Goal: Information Seeking & Learning: Learn about a topic

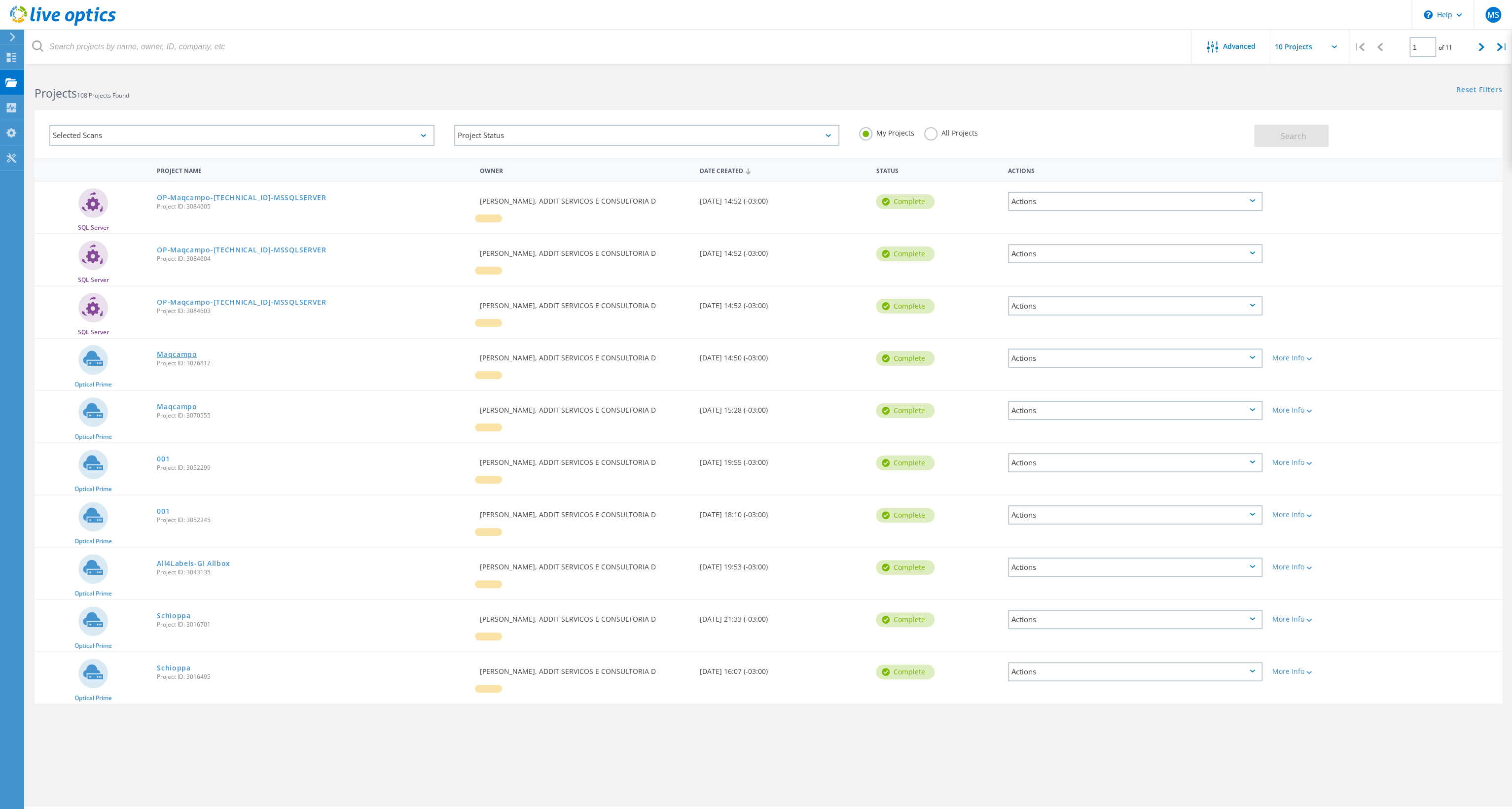
click at [193, 358] on link "Maqcampo" at bounding box center [177, 354] width 41 height 7
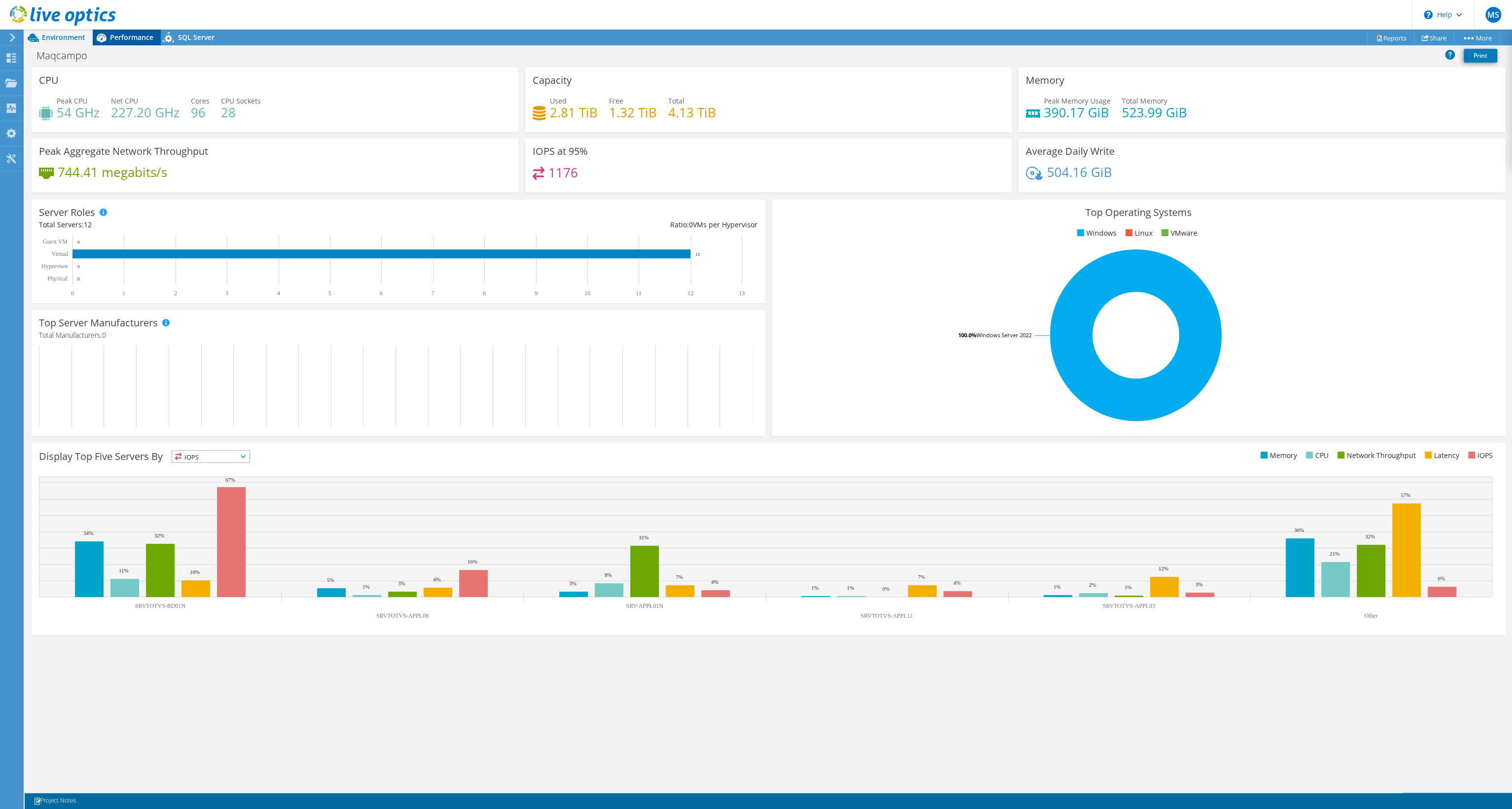
click at [137, 42] on span "Performance" at bounding box center [131, 37] width 43 height 10
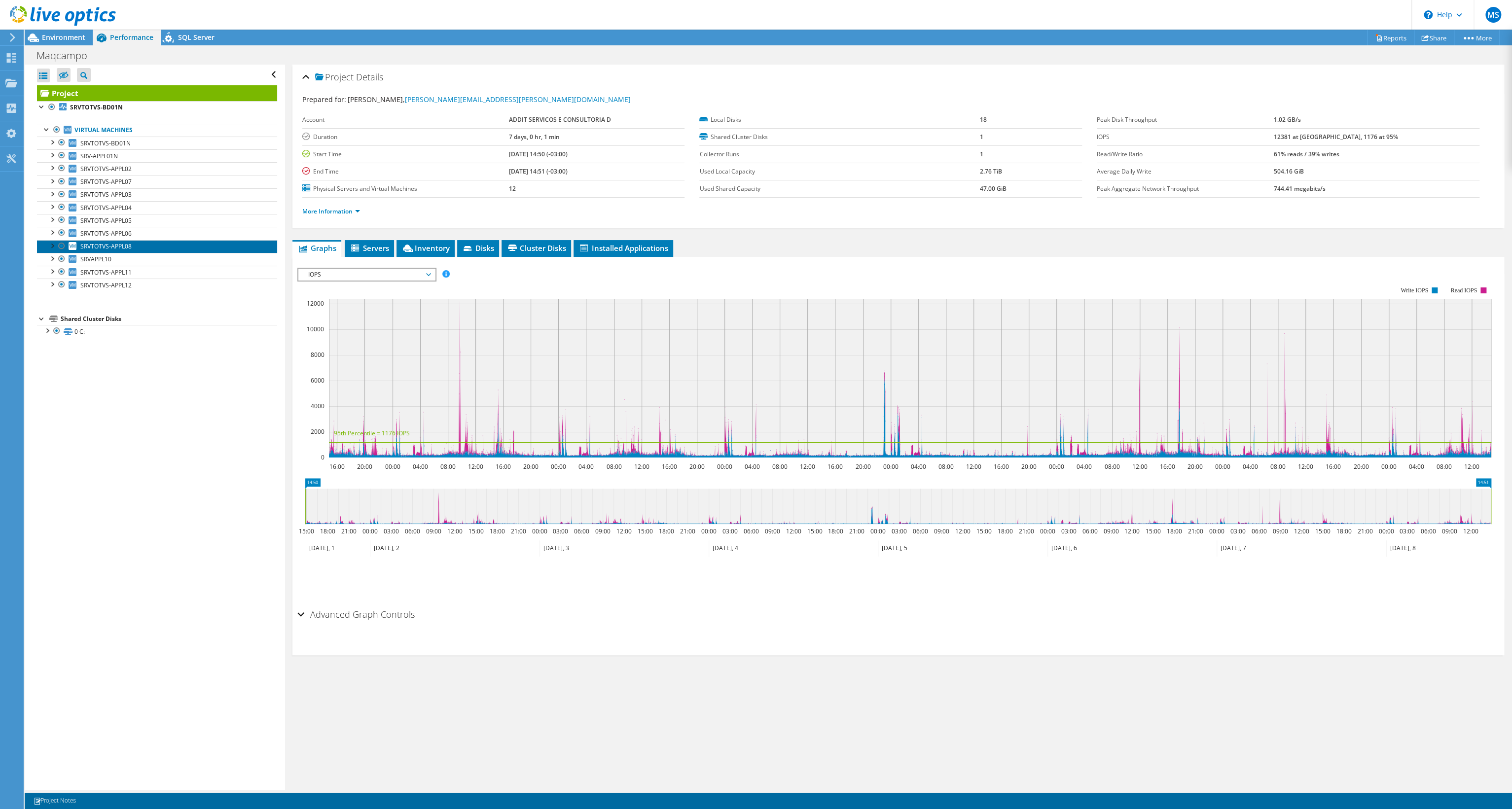
click at [153, 253] on link "SRVTOTVS-APPL08" at bounding box center [157, 246] width 240 height 13
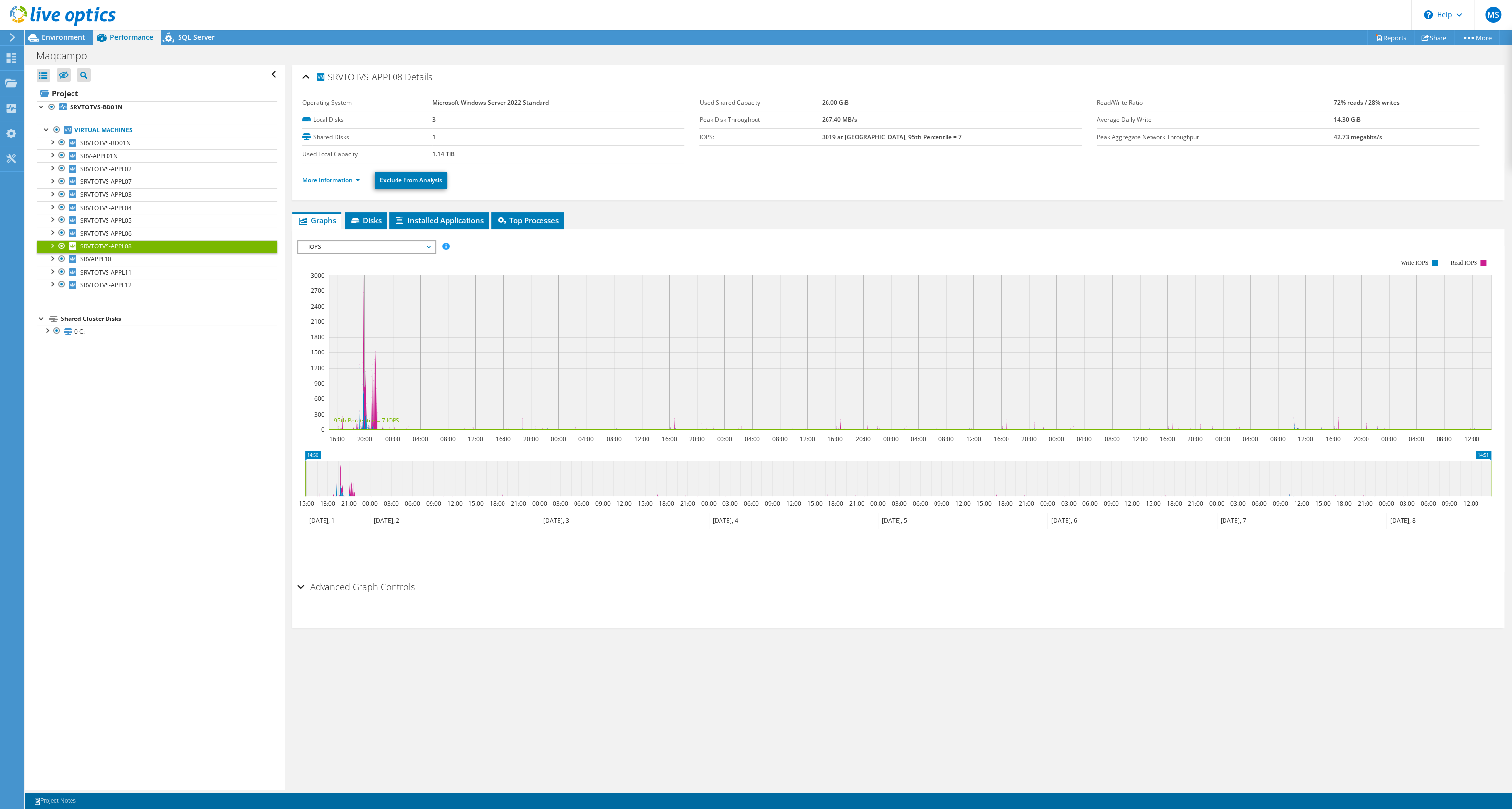
click at [413, 253] on span "IOPS" at bounding box center [367, 247] width 127 height 12
click at [391, 371] on li "All" at bounding box center [367, 365] width 137 height 12
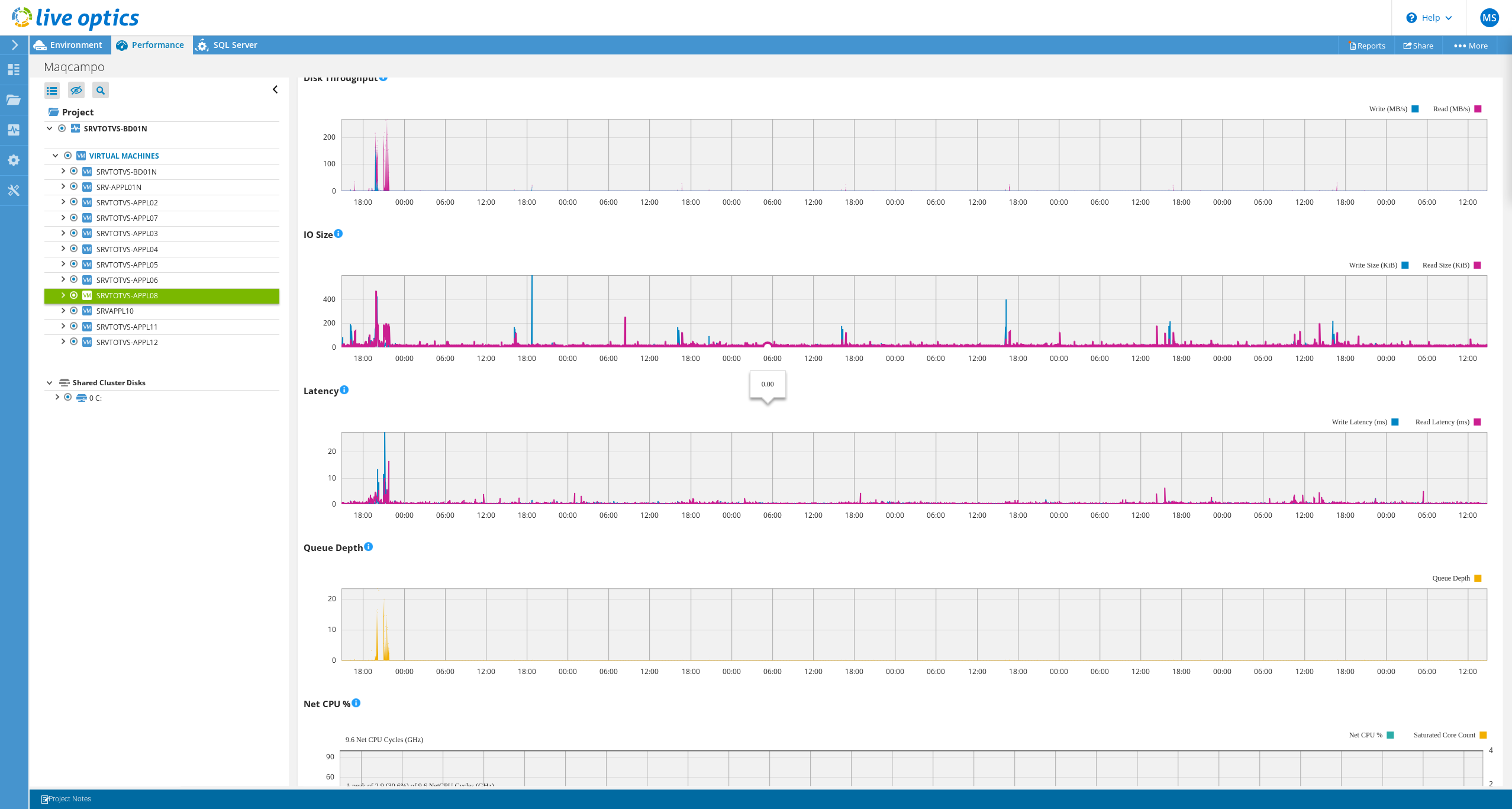
scroll to position [40, 0]
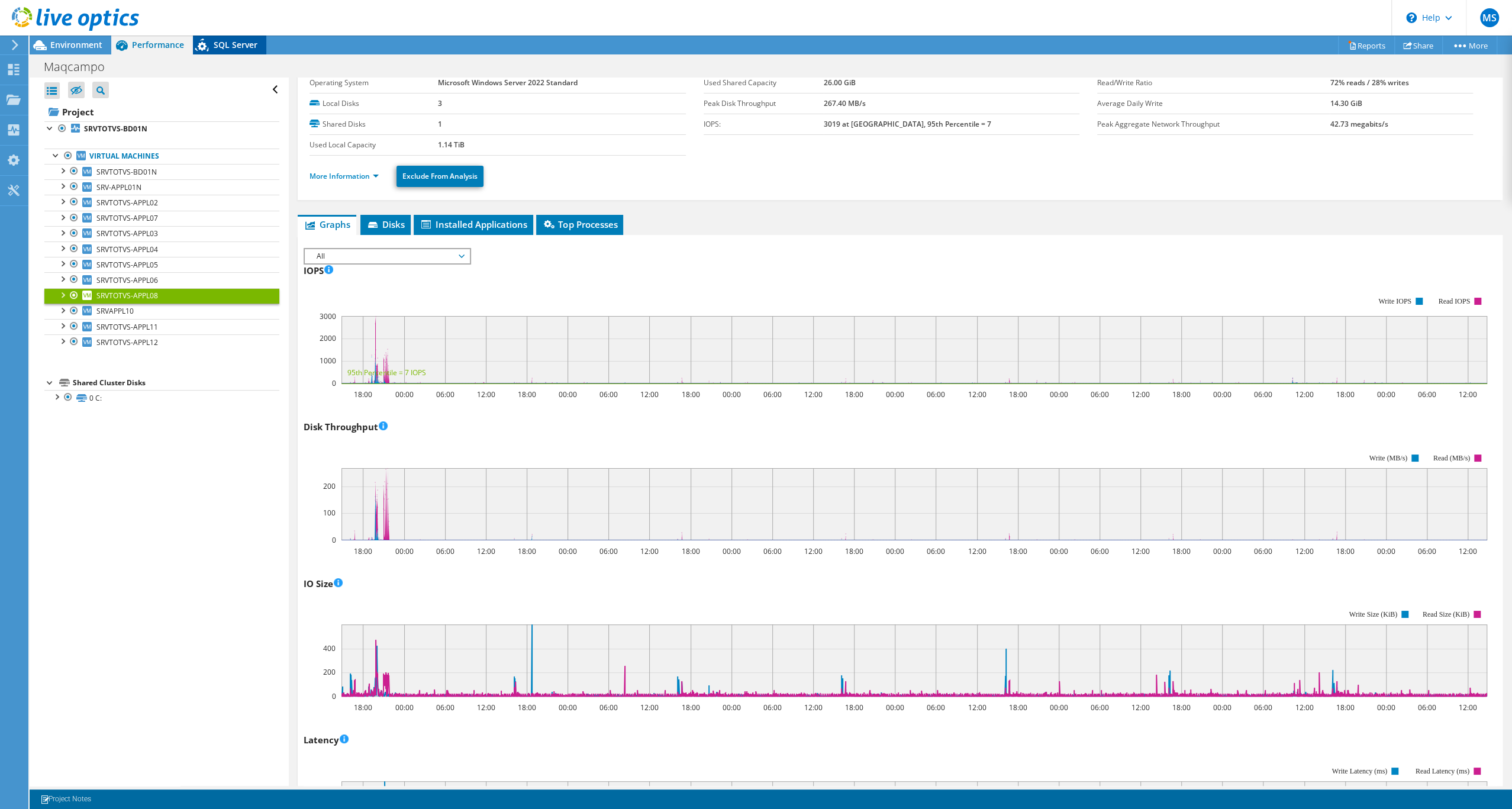
click at [239, 50] on span "SQL Server" at bounding box center [235, 45] width 44 height 12
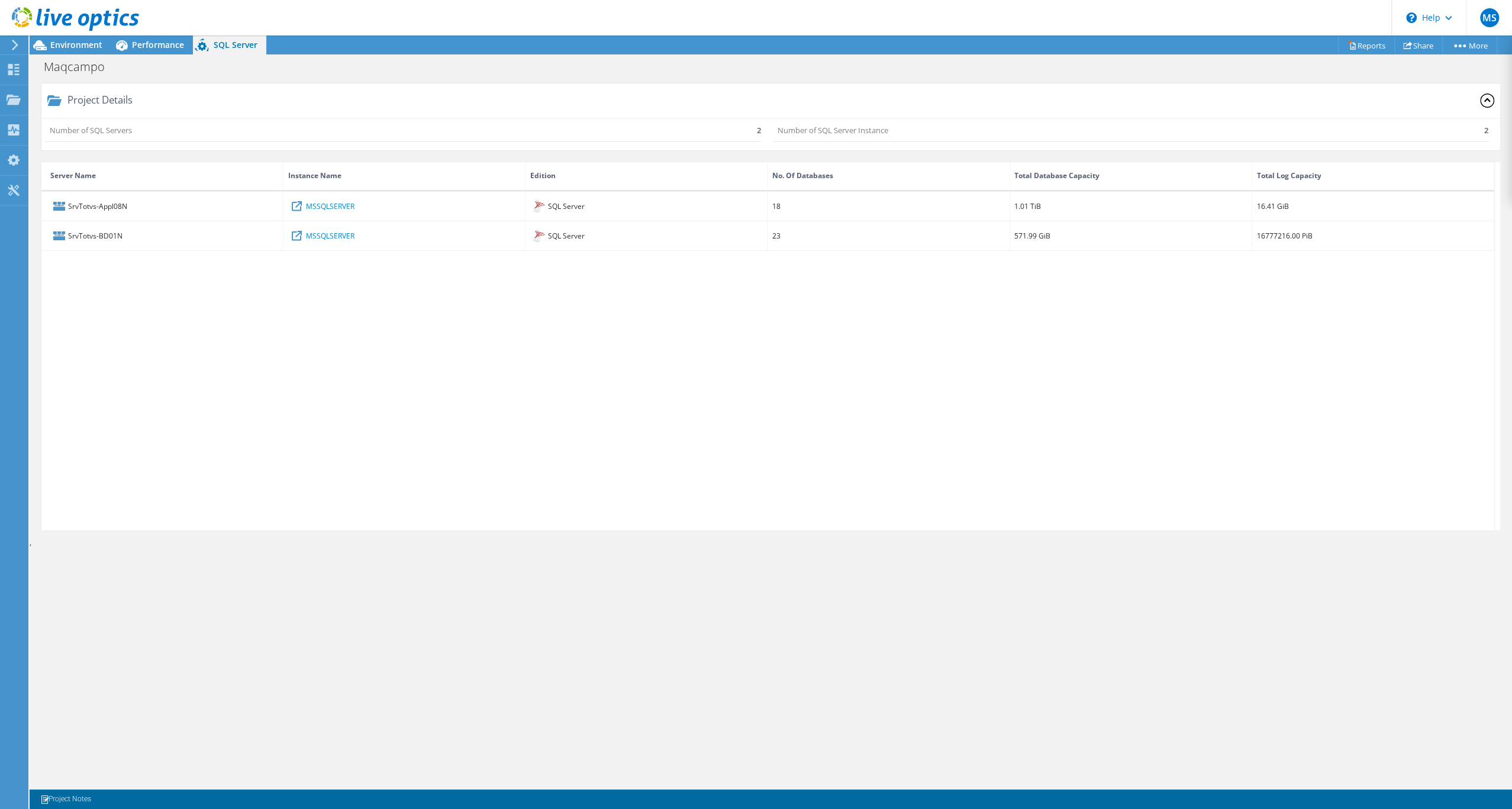
click at [164, 47] on span "Performance" at bounding box center [158, 45] width 52 height 12
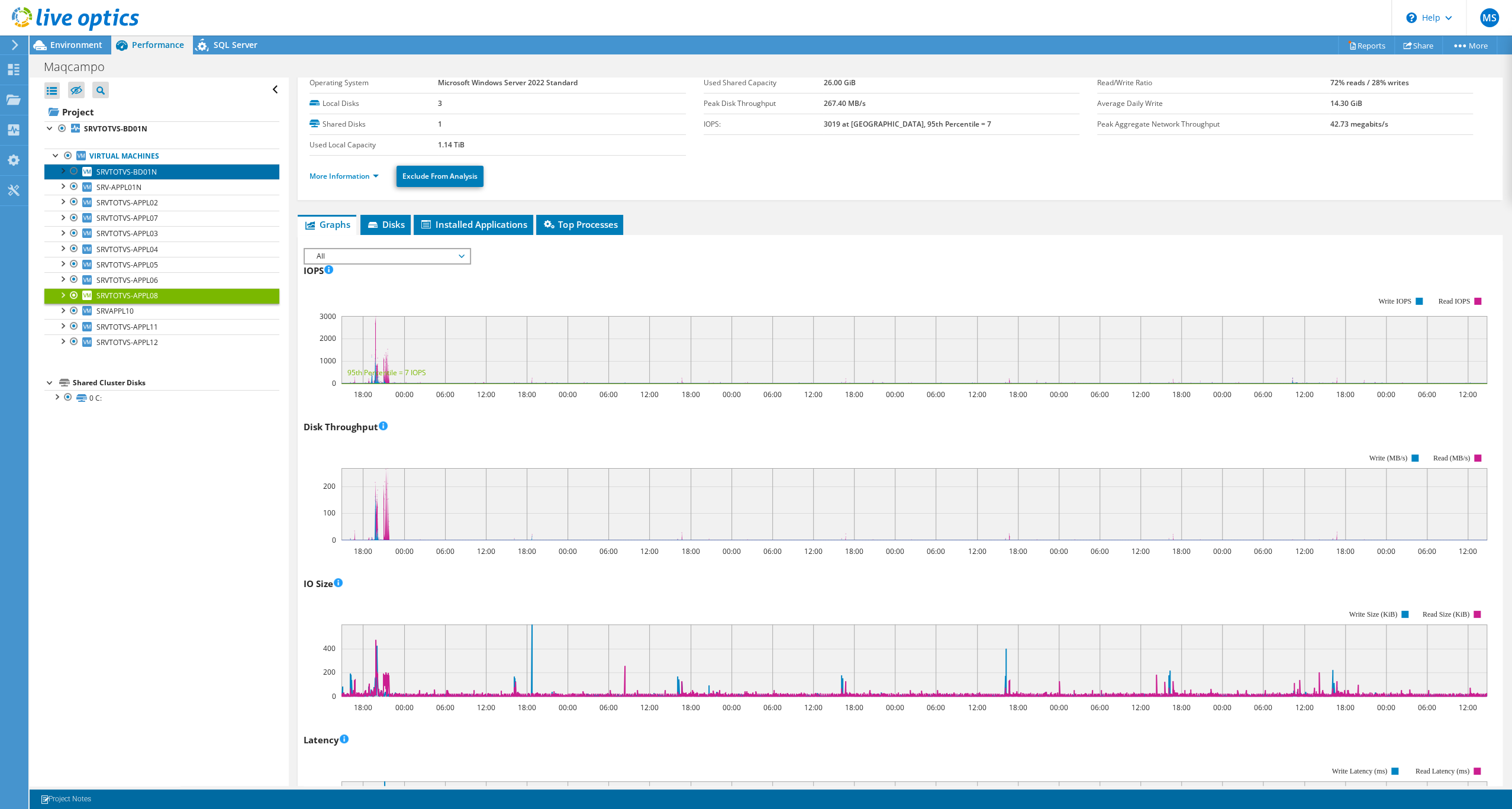
click at [148, 177] on span "SRVTOTVS-BD01N" at bounding box center [126, 172] width 60 height 10
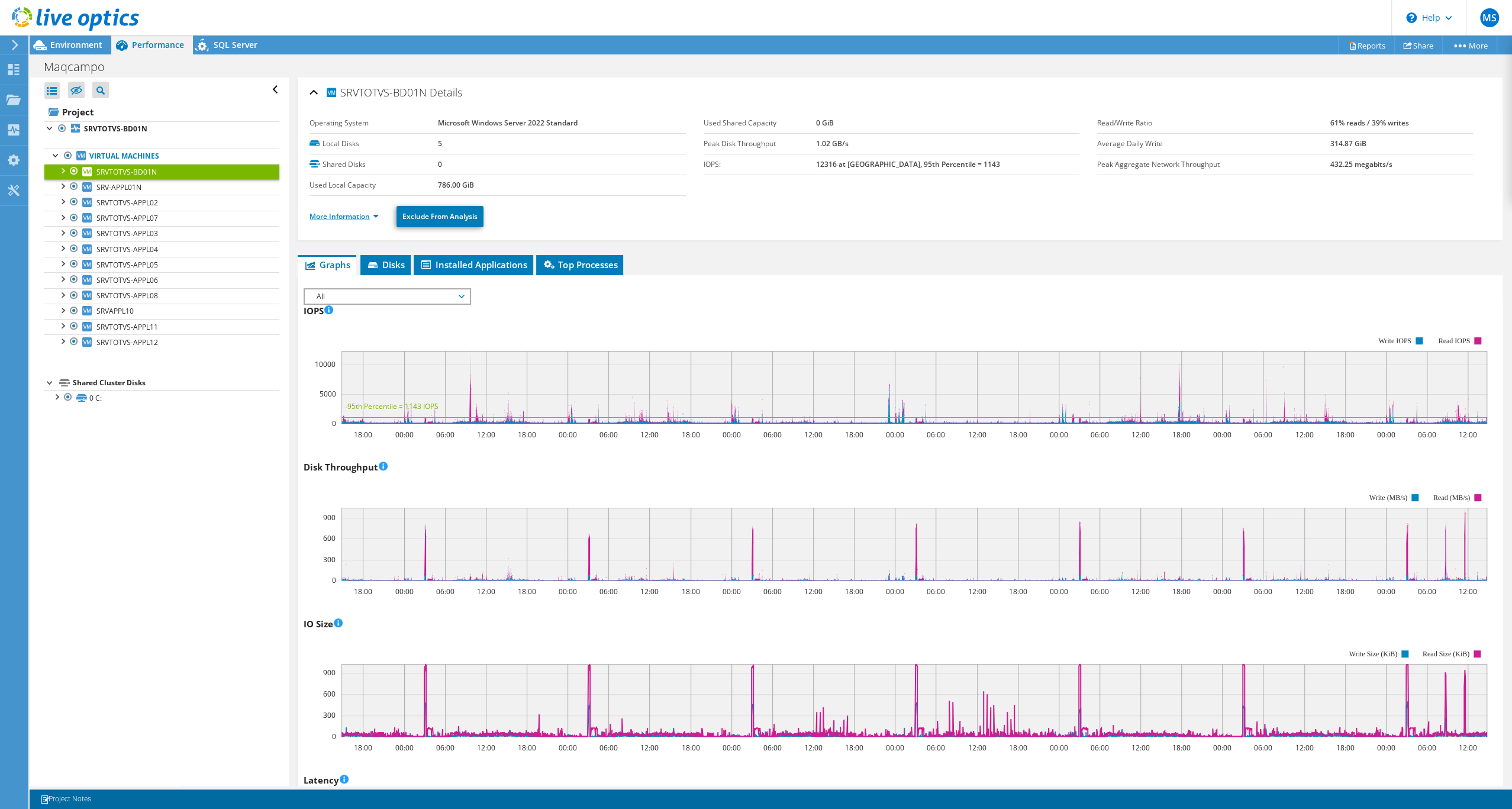
click at [379, 221] on link "More Information" at bounding box center [344, 216] width 69 height 10
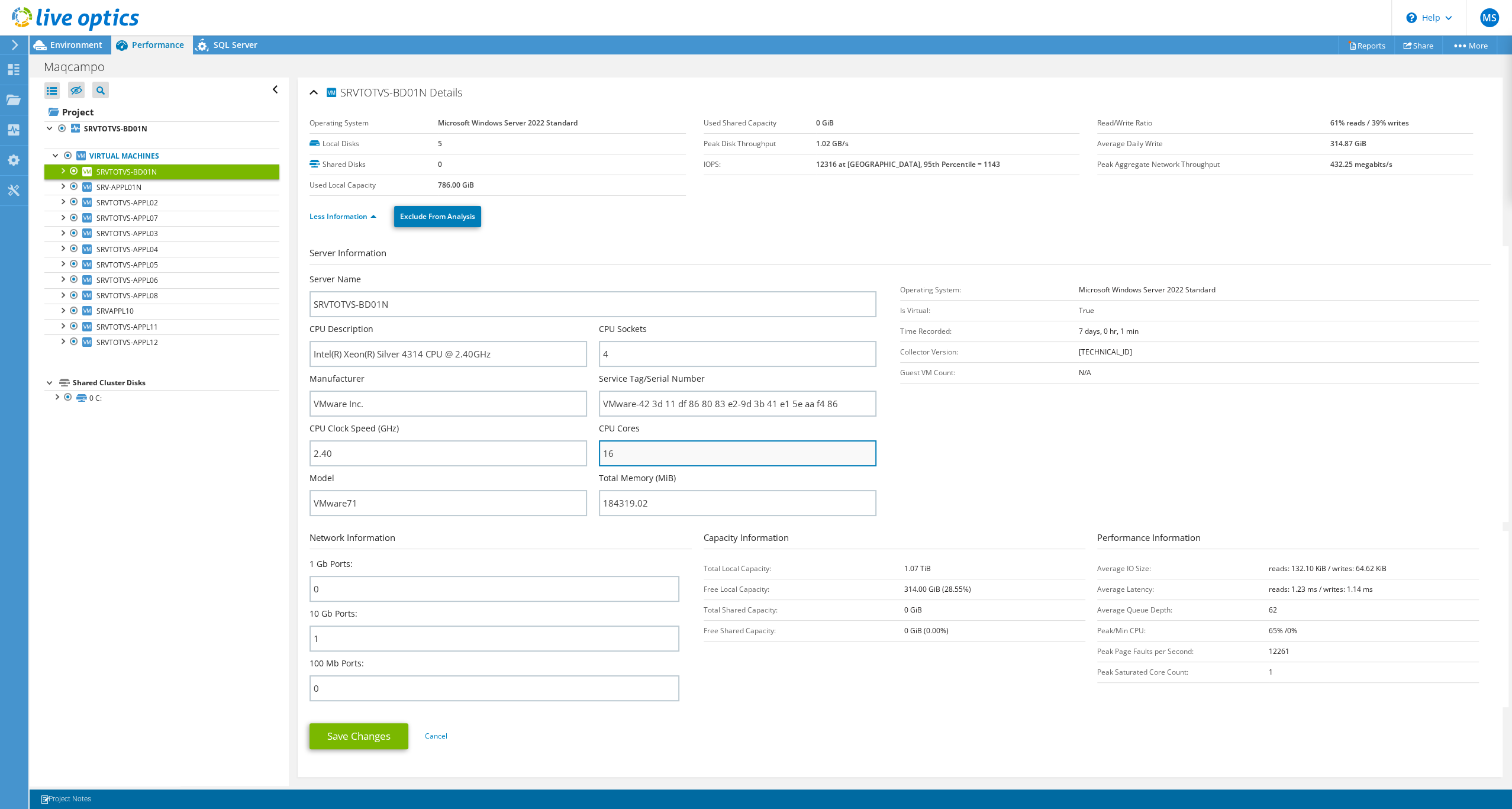
click at [722, 466] on input "16" at bounding box center [737, 453] width 277 height 26
click at [640, 434] on label "CPU Cores" at bounding box center [618, 428] width 40 height 12
click at [651, 466] on input "16" at bounding box center [737, 453] width 277 height 26
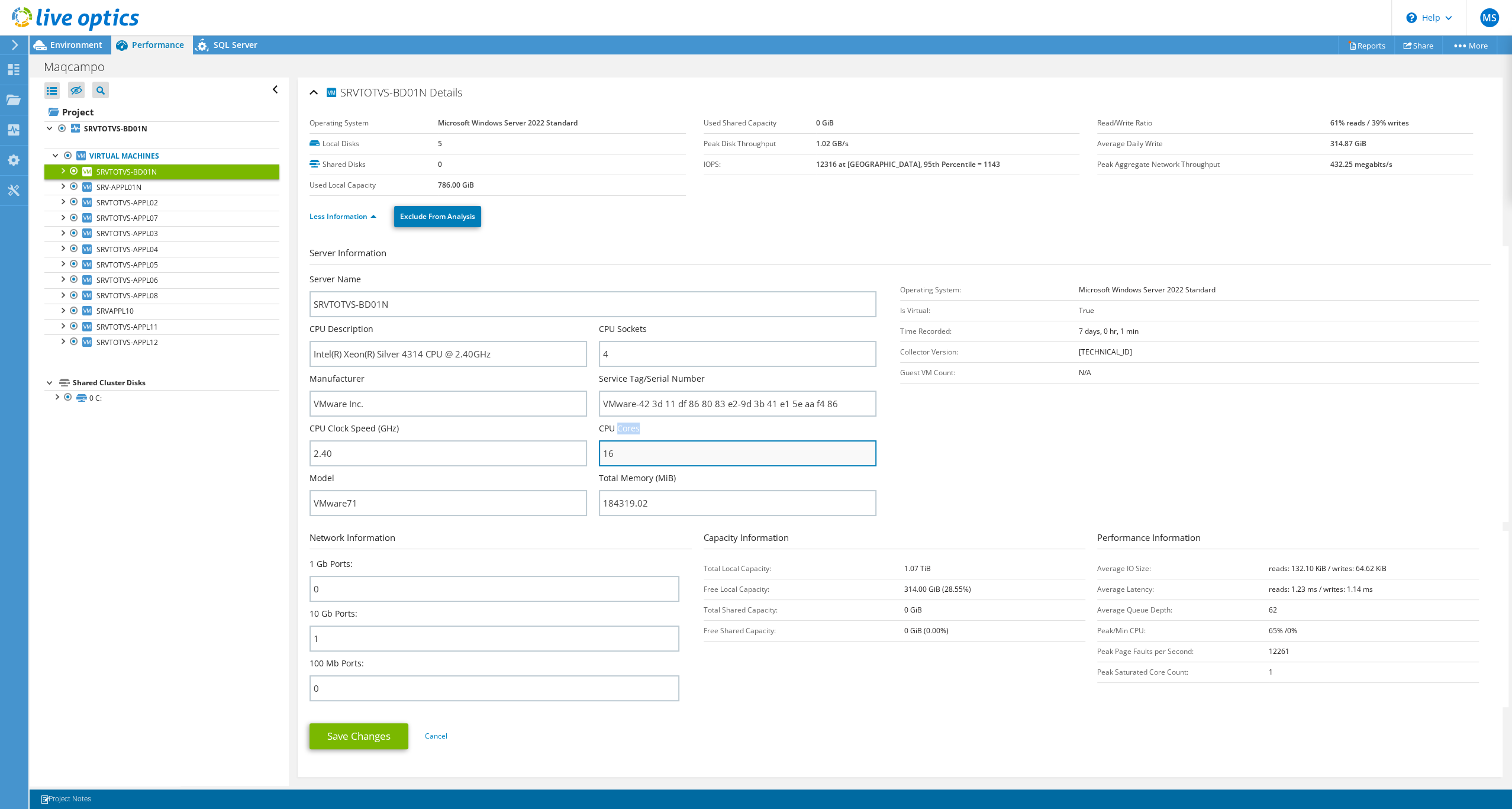
click at [651, 466] on input "16" at bounding box center [737, 453] width 277 height 26
click at [376, 221] on link "Less Information" at bounding box center [343, 216] width 67 height 10
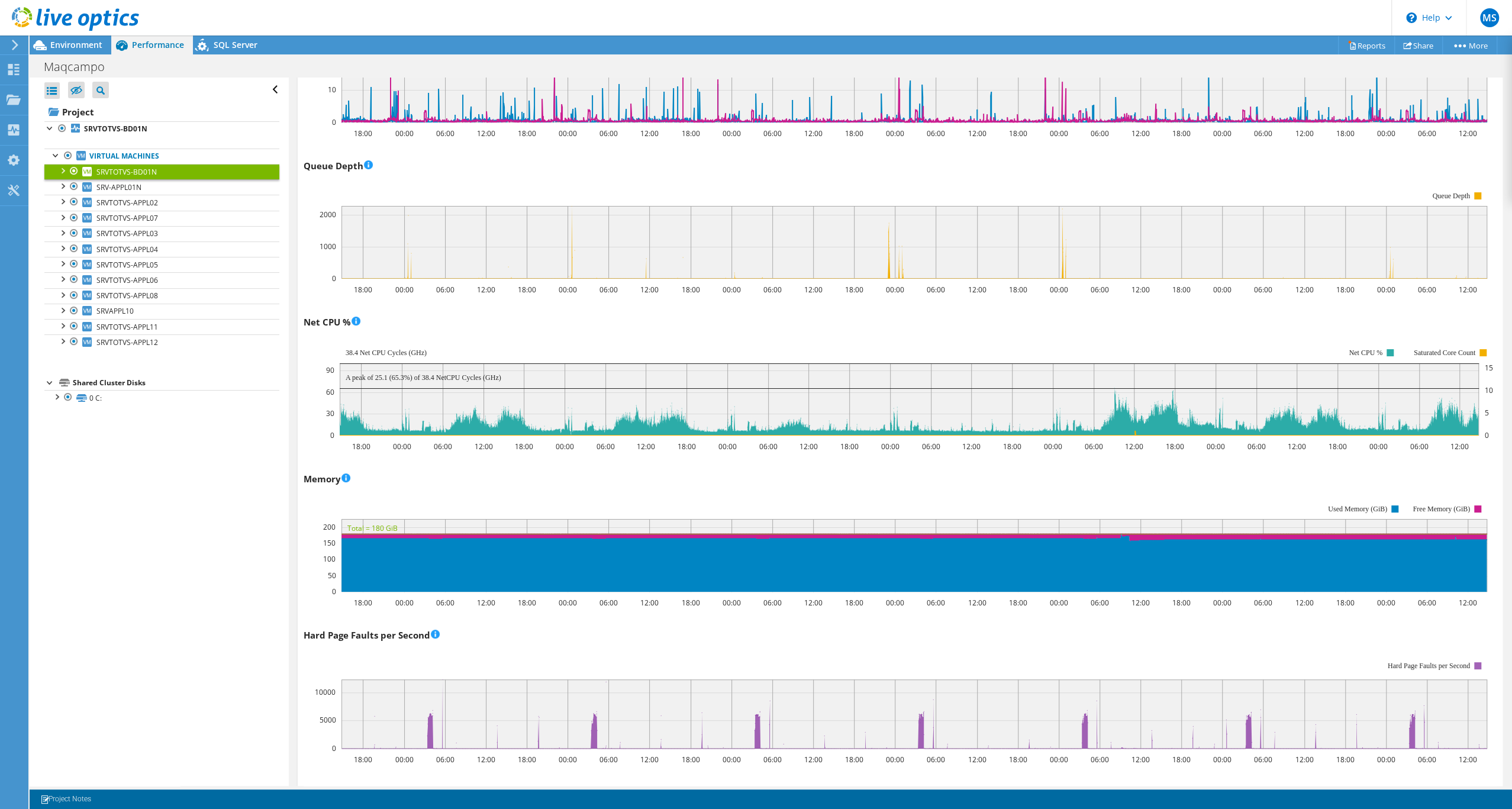
scroll to position [907, 0]
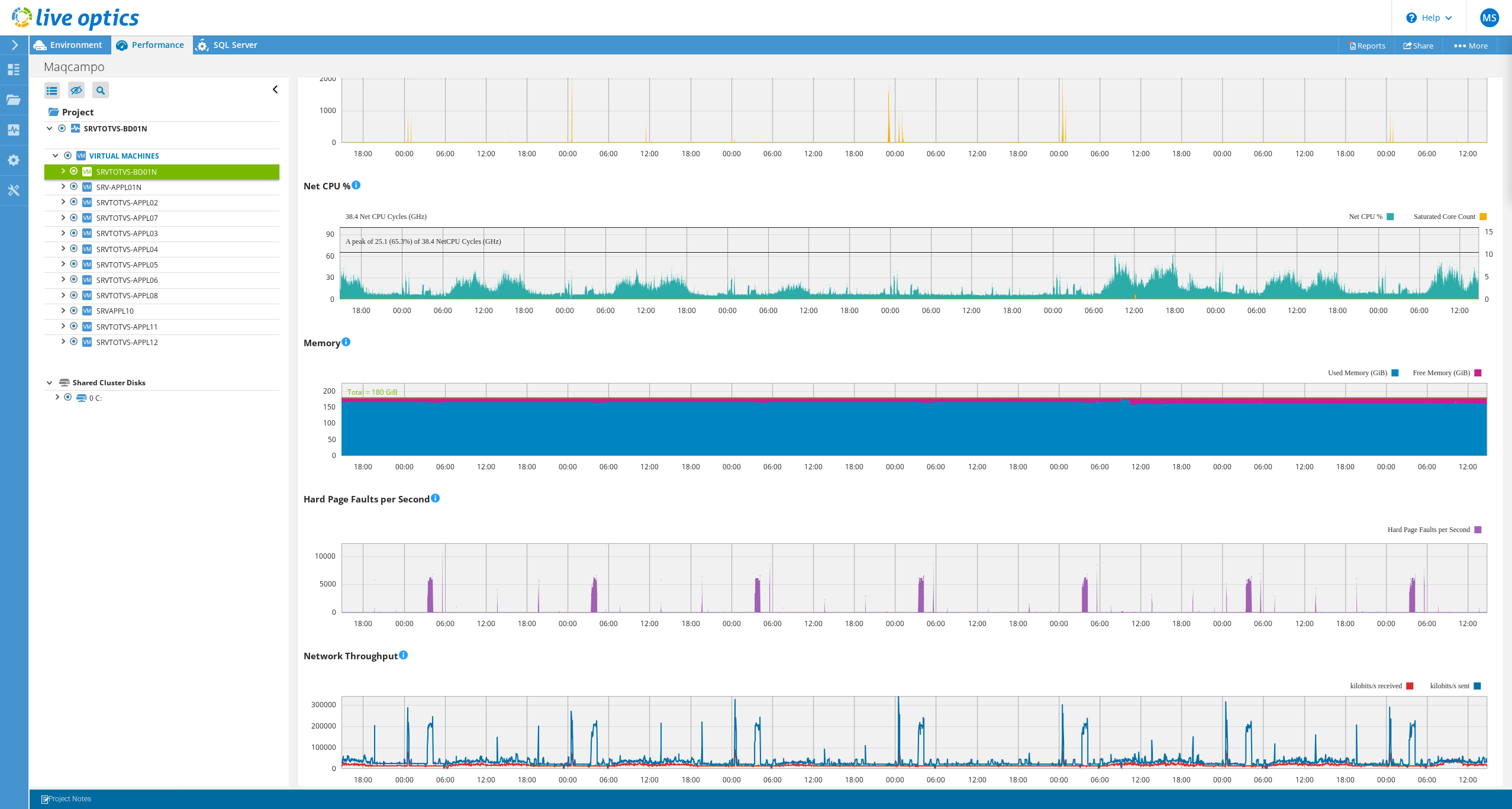
click at [636, 428] on div "Memory 18:00 00:00 06:00 12:00 18:00 00:00 06:00 12:00 18:00 00:00 06:00 12:00 …" at bounding box center [900, 403] width 1193 height 139
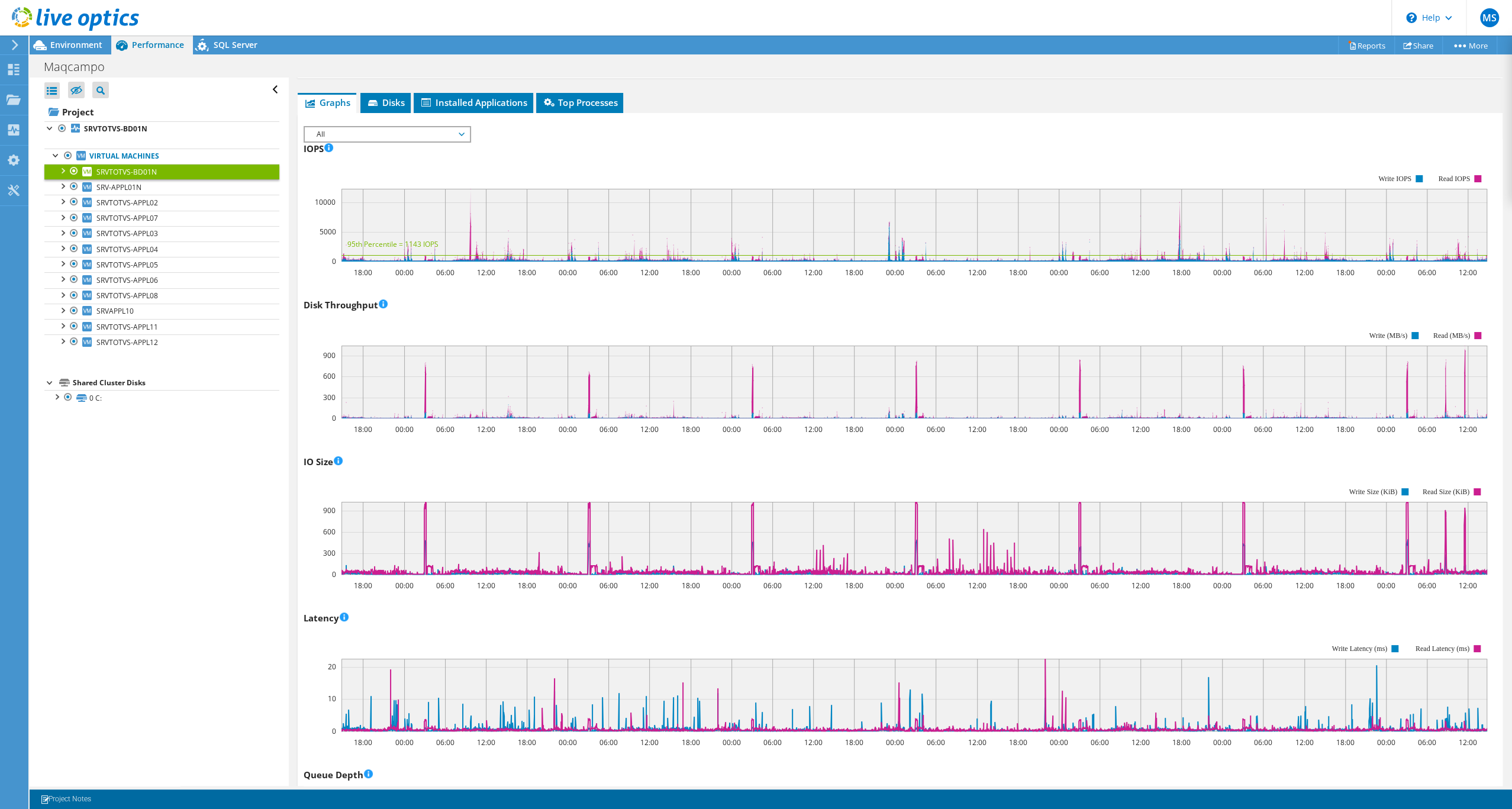
scroll to position [0, 0]
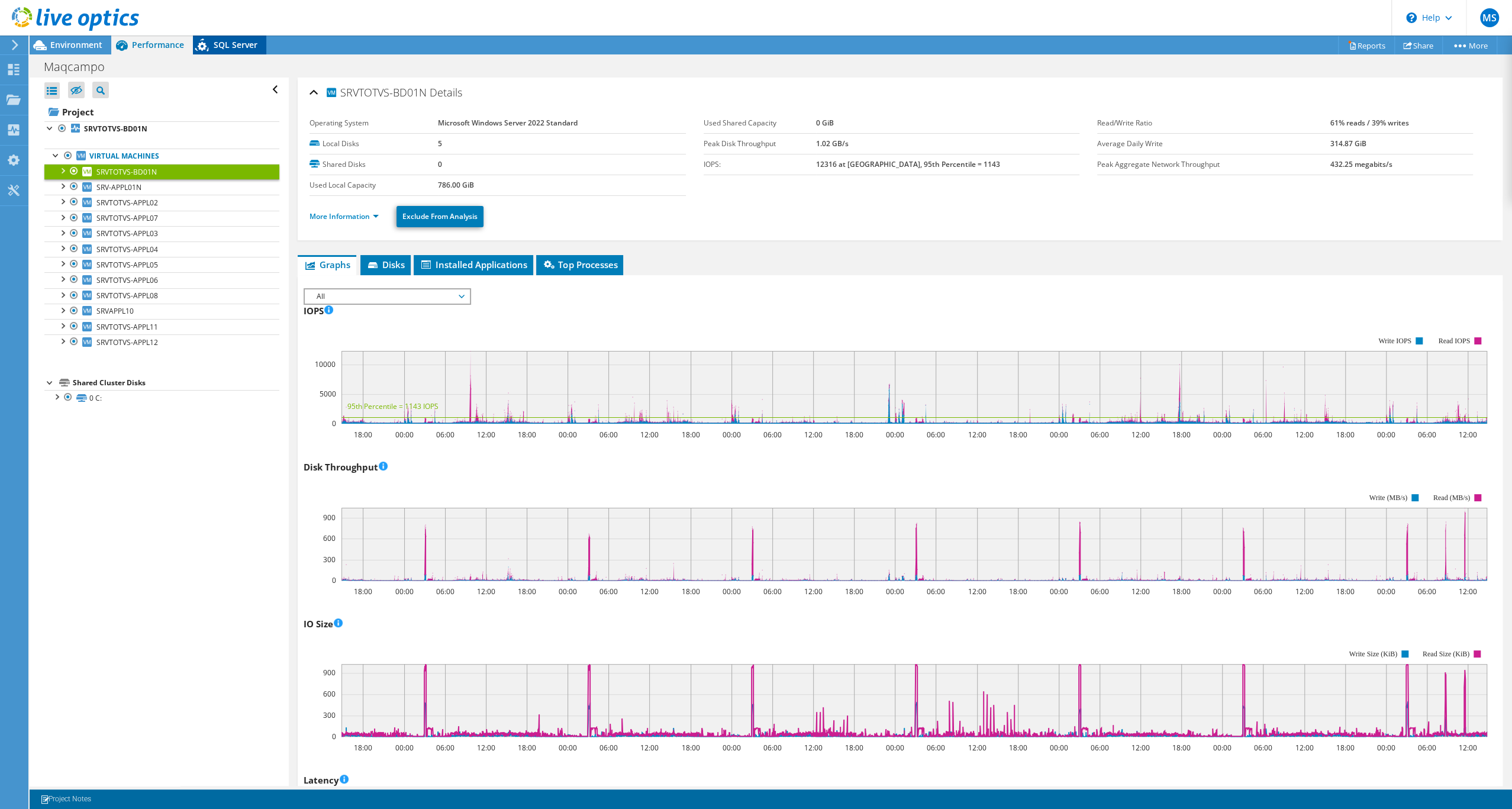
click at [230, 41] on span "SQL Server" at bounding box center [235, 45] width 44 height 12
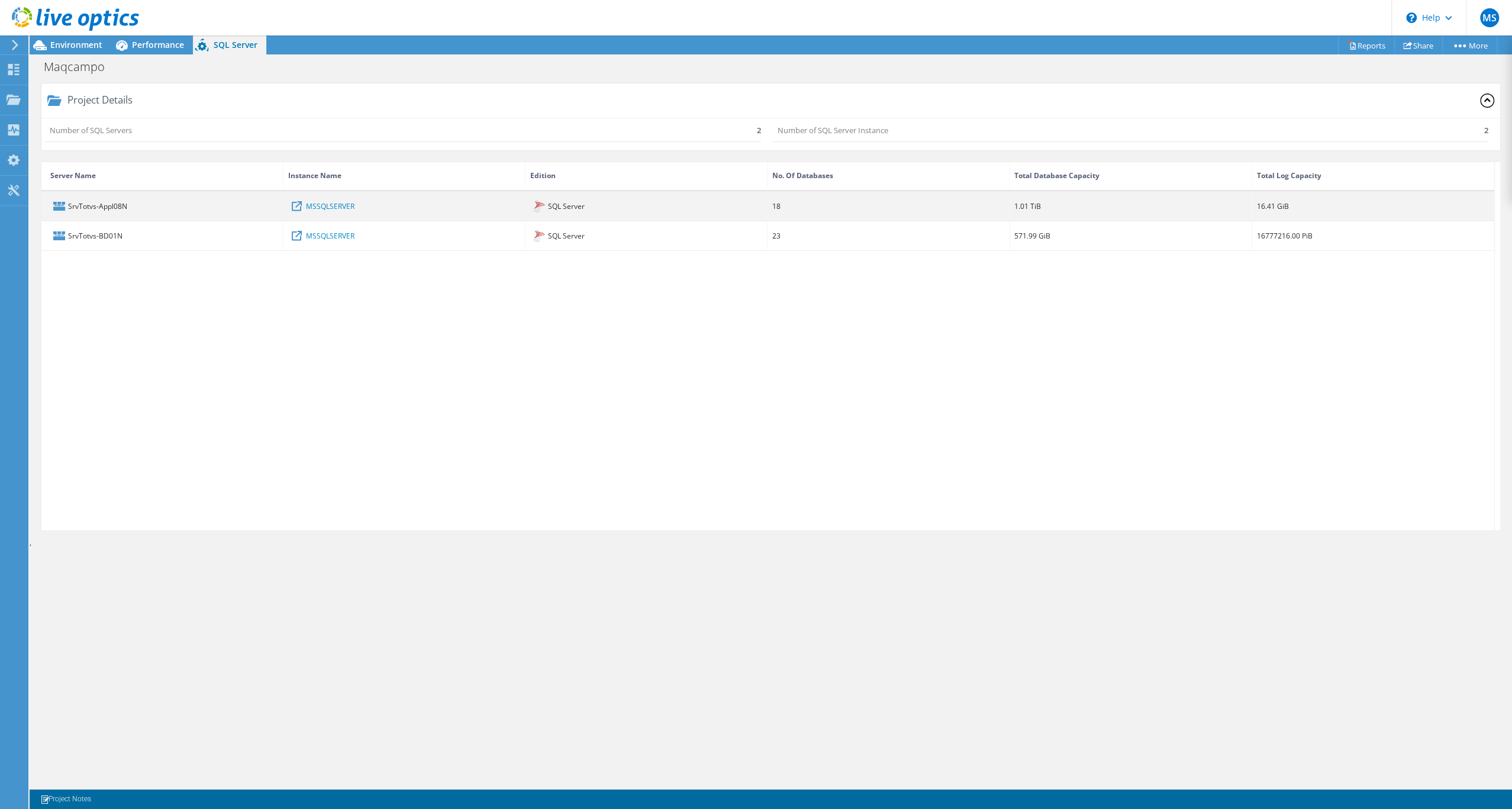
click at [129, 220] on div "SrvTotvs-Appl08N" at bounding box center [162, 206] width 242 height 29
click at [354, 212] on link "MSSQLSERVER" at bounding box center [330, 206] width 49 height 13
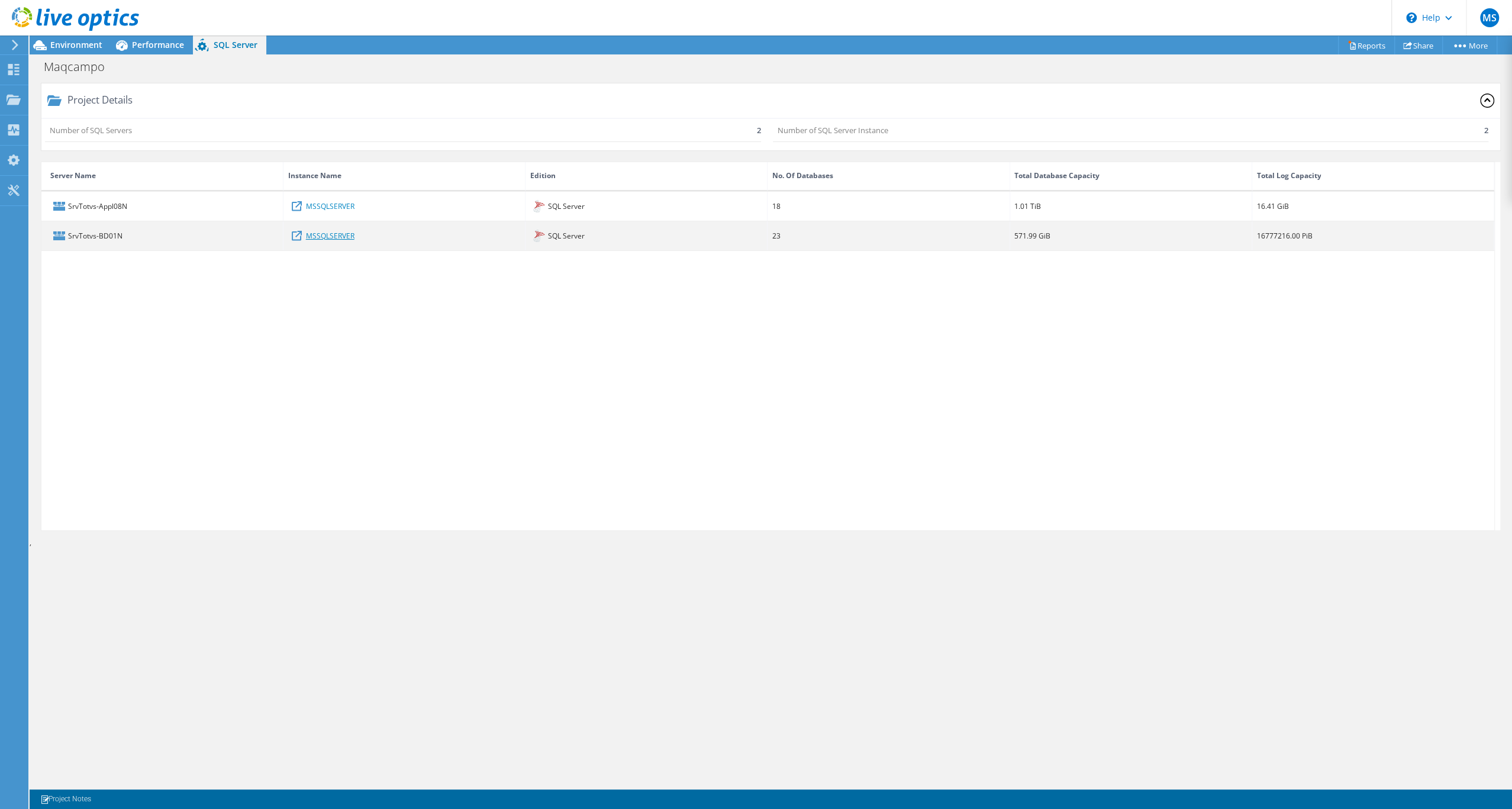
click at [349, 242] on link "MSSQLSERVER" at bounding box center [330, 235] width 49 height 13
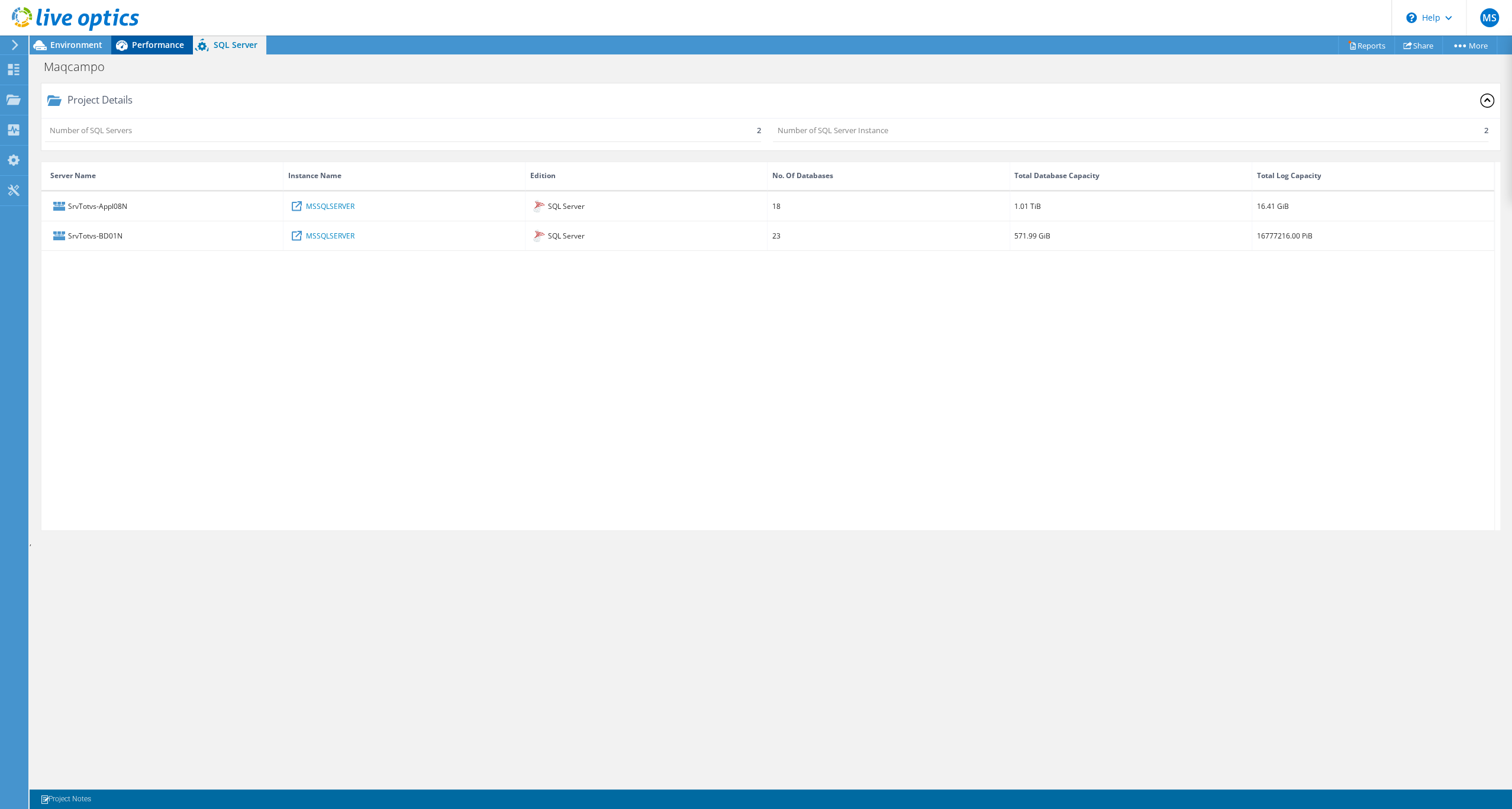
drag, startPoint x: 89, startPoint y: 47, endPoint x: 143, endPoint y: 45, distance: 54.0
click at [89, 47] on span "Environment" at bounding box center [76, 45] width 52 height 12
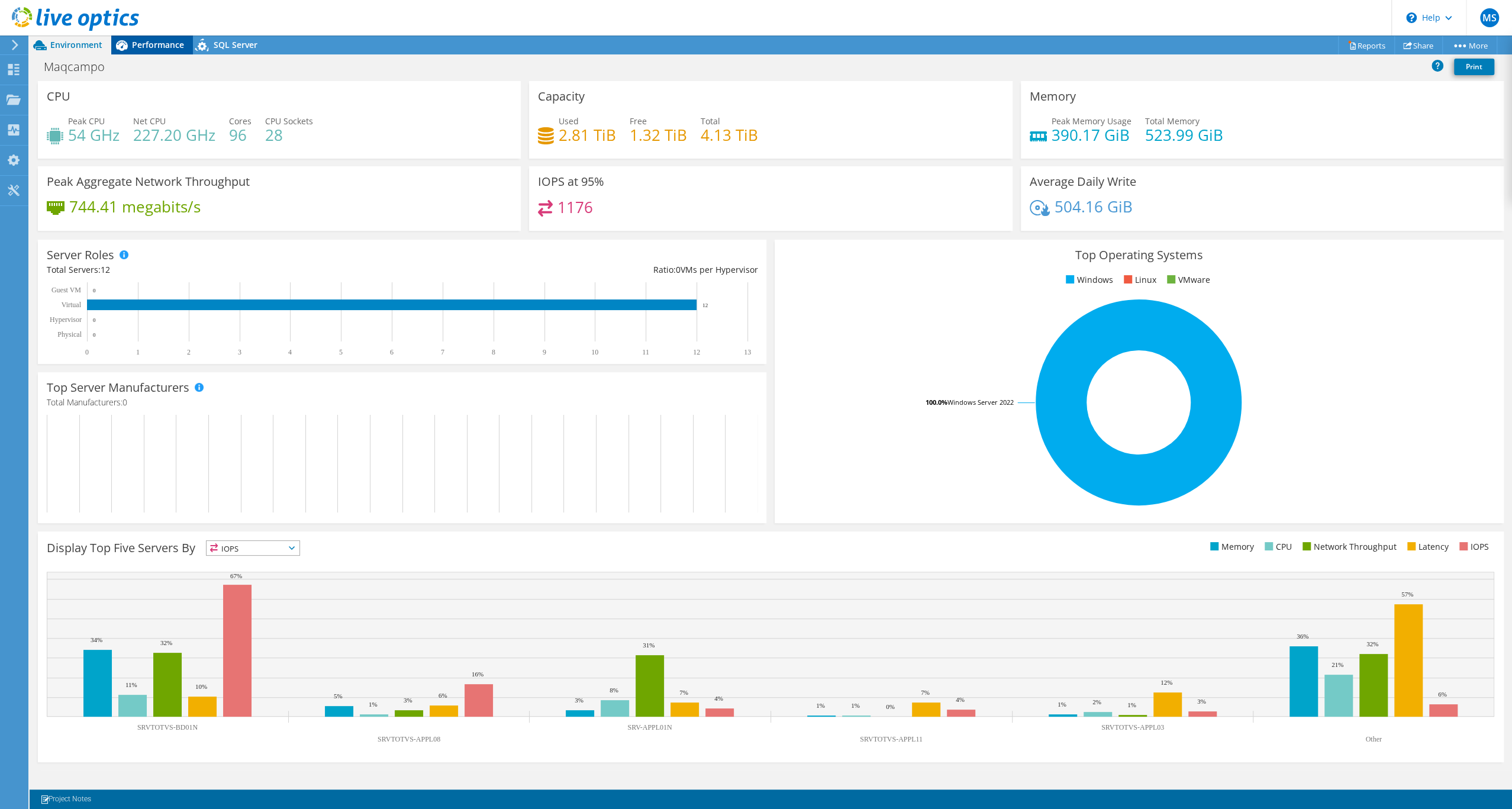
click at [144, 45] on span "Performance" at bounding box center [158, 45] width 52 height 12
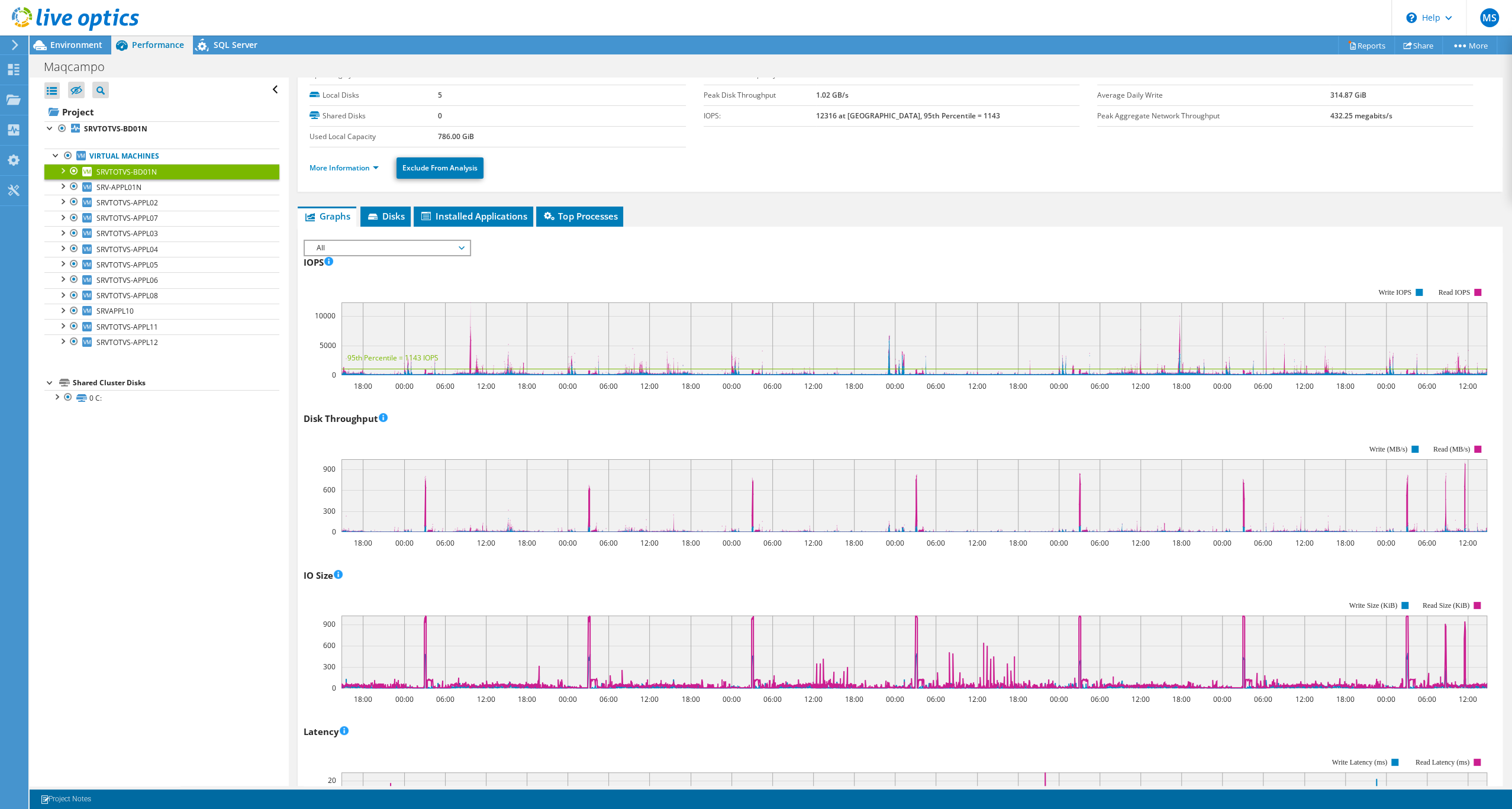
scroll to position [54, 0]
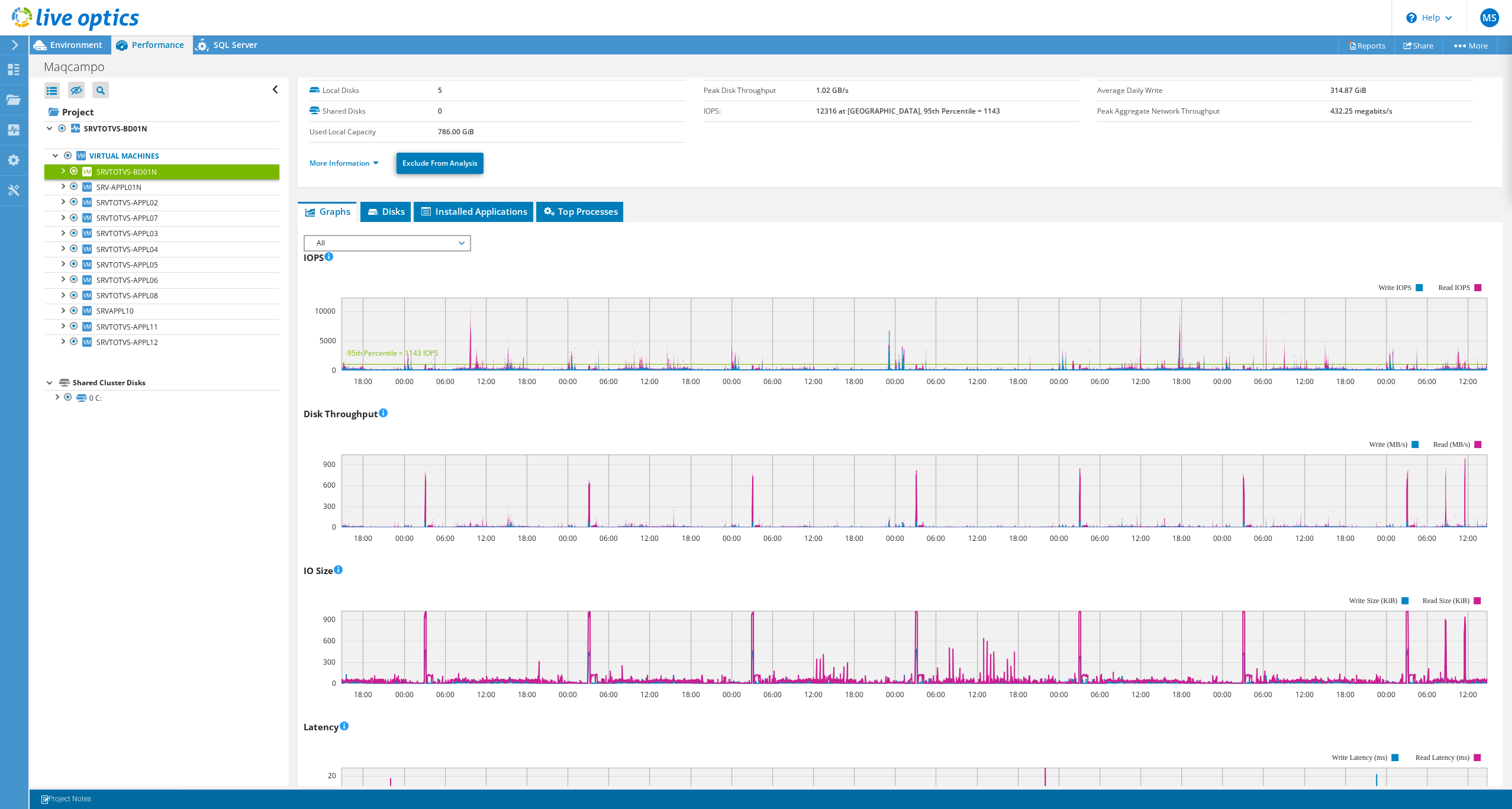
click at [895, 367] on rect at bounding box center [914, 334] width 1146 height 73
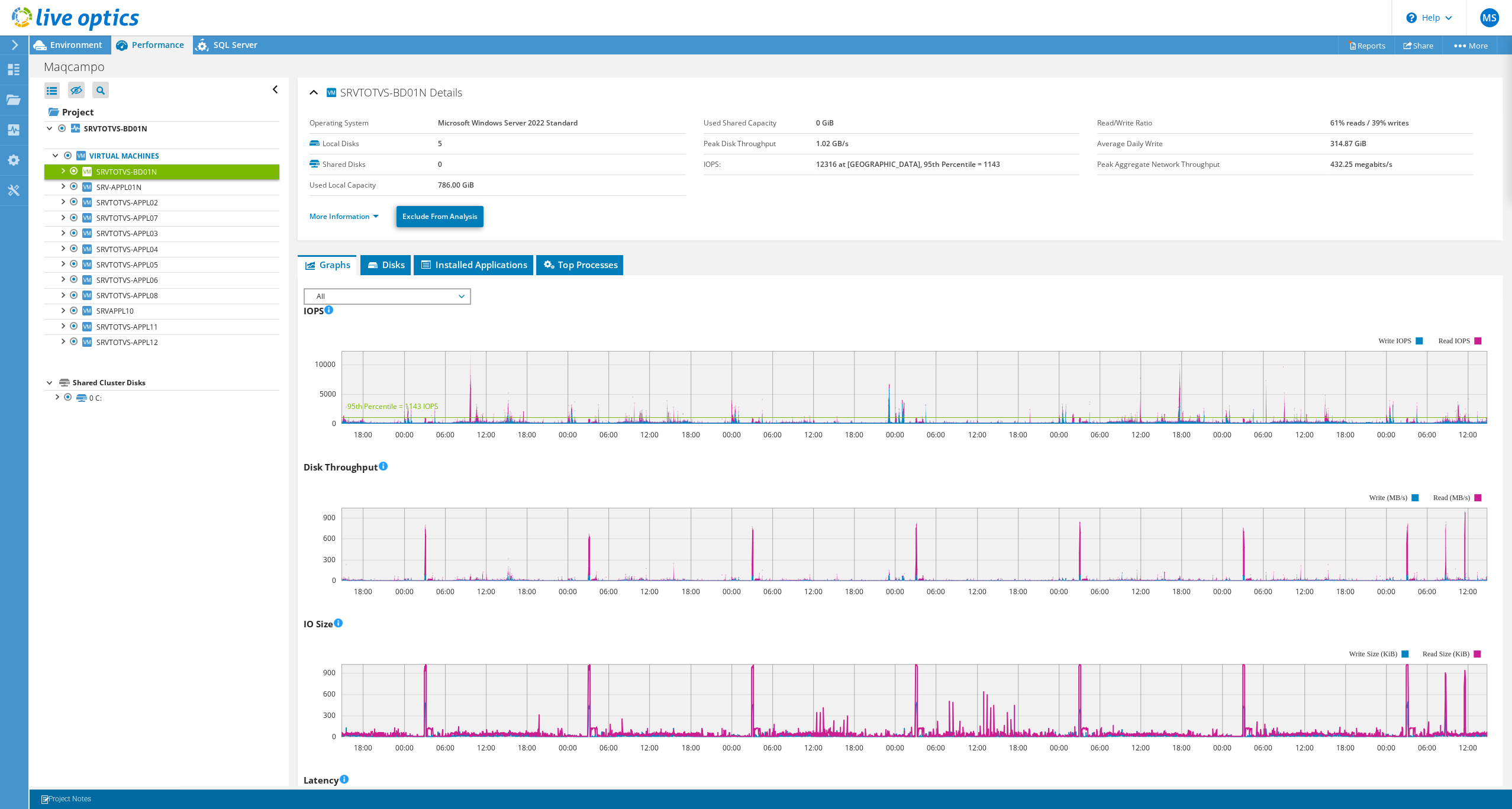
drag, startPoint x: 843, startPoint y: 192, endPoint x: 880, endPoint y: 188, distance: 37.2
click at [880, 174] on tr "IOPS: 12316 at Peak, 95th Percentile = 1143" at bounding box center [891, 163] width 376 height 21
drag, startPoint x: 888, startPoint y: 187, endPoint x: 966, endPoint y: 186, distance: 78.0
click at [966, 169] on b "12316 at Peak, 95th Percentile = 1143" at bounding box center [908, 164] width 184 height 10
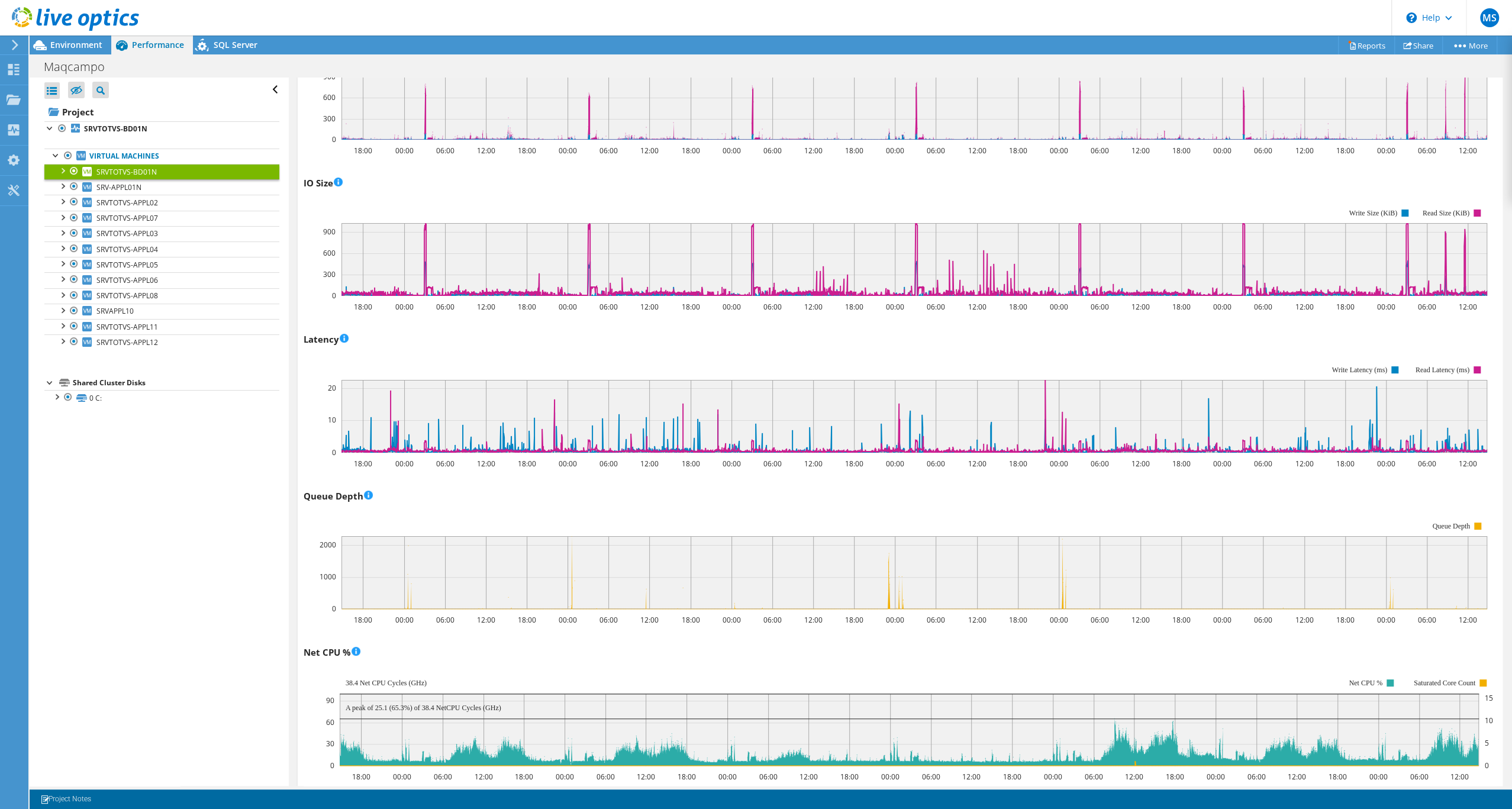
scroll to position [530, 0]
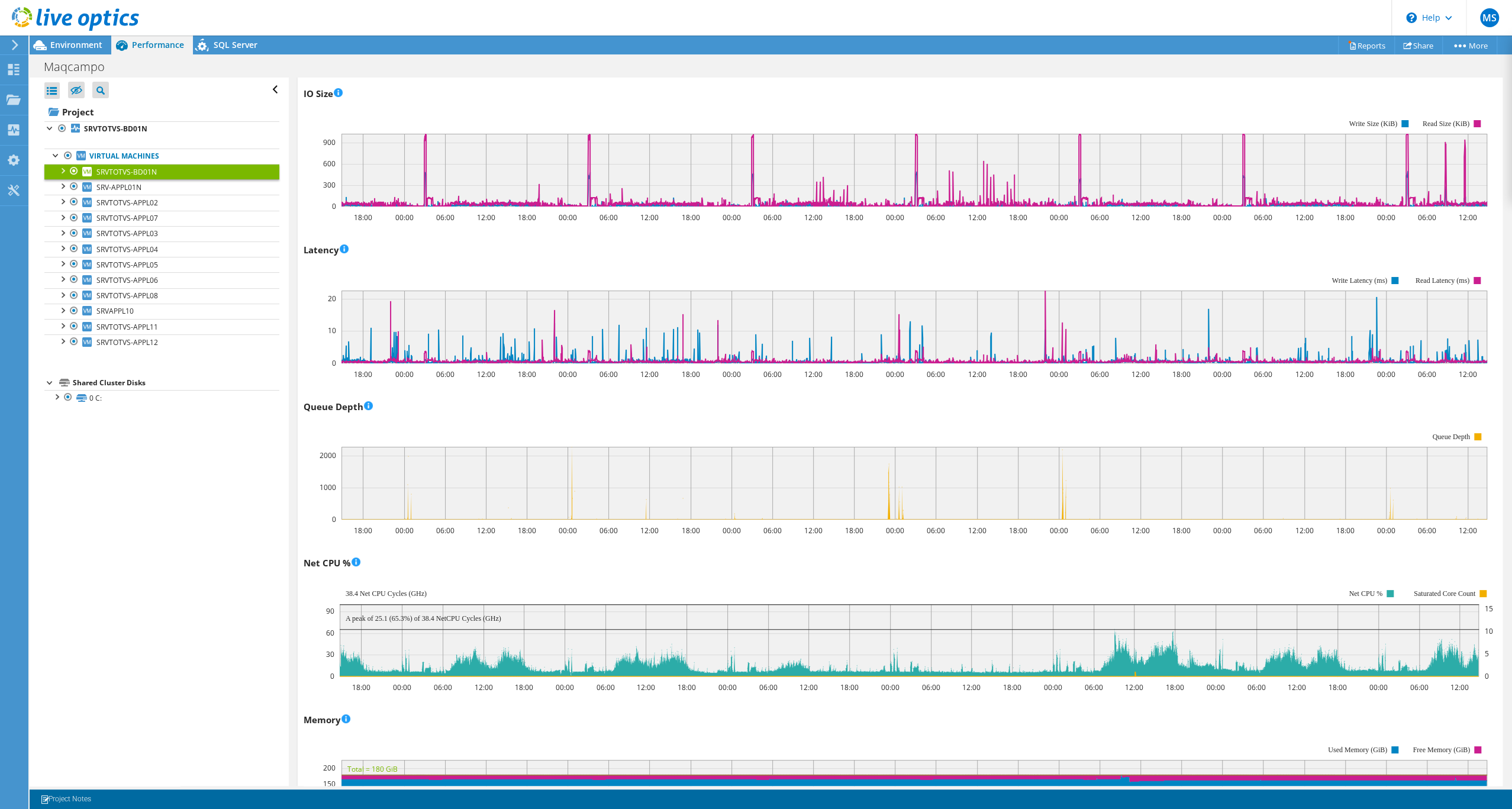
click at [687, 363] on rect at bounding box center [914, 327] width 1146 height 73
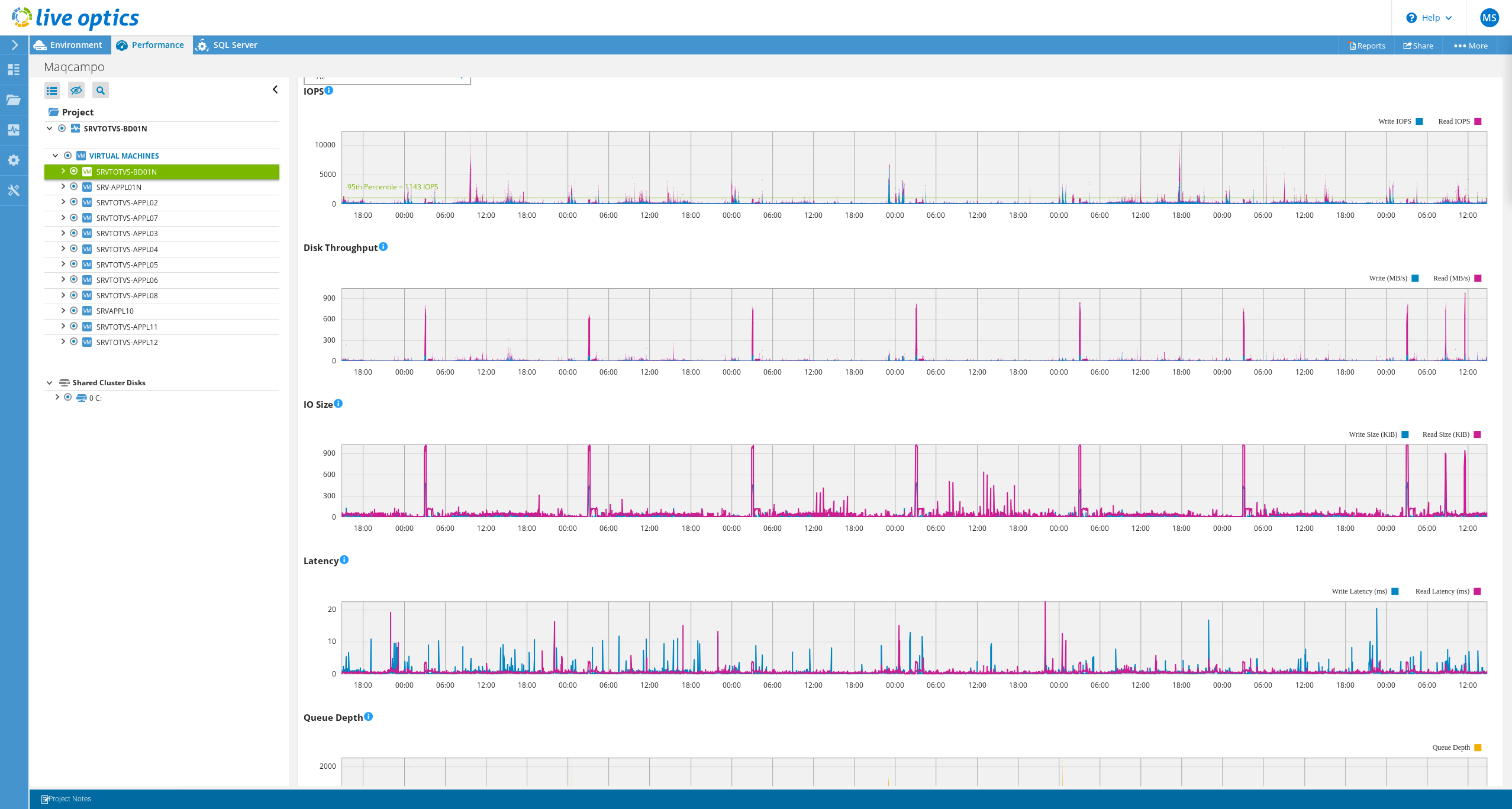
scroll to position [0, 0]
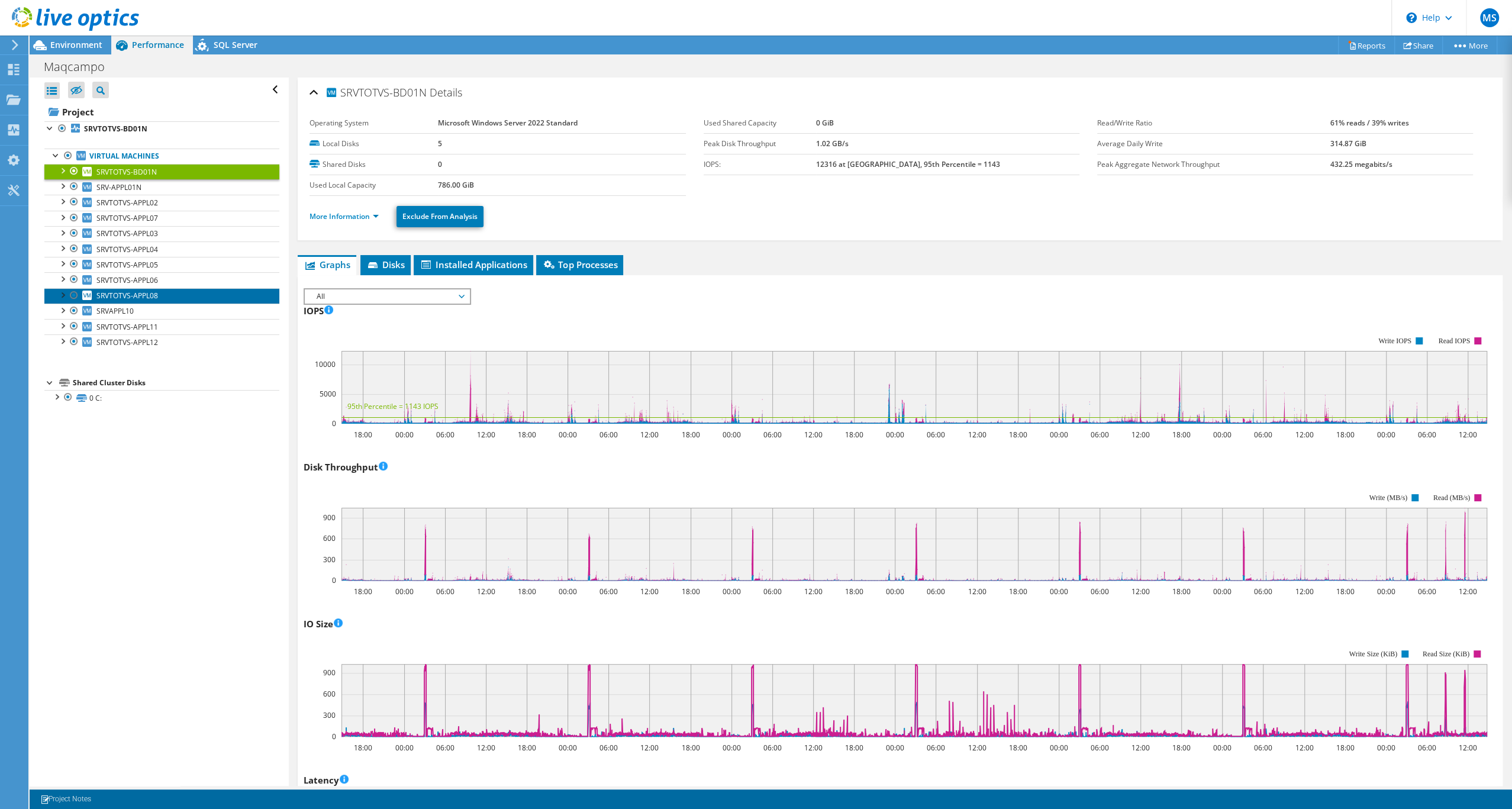
click at [158, 300] on span "SRVTOTVS-APPL08" at bounding box center [127, 296] width 62 height 10
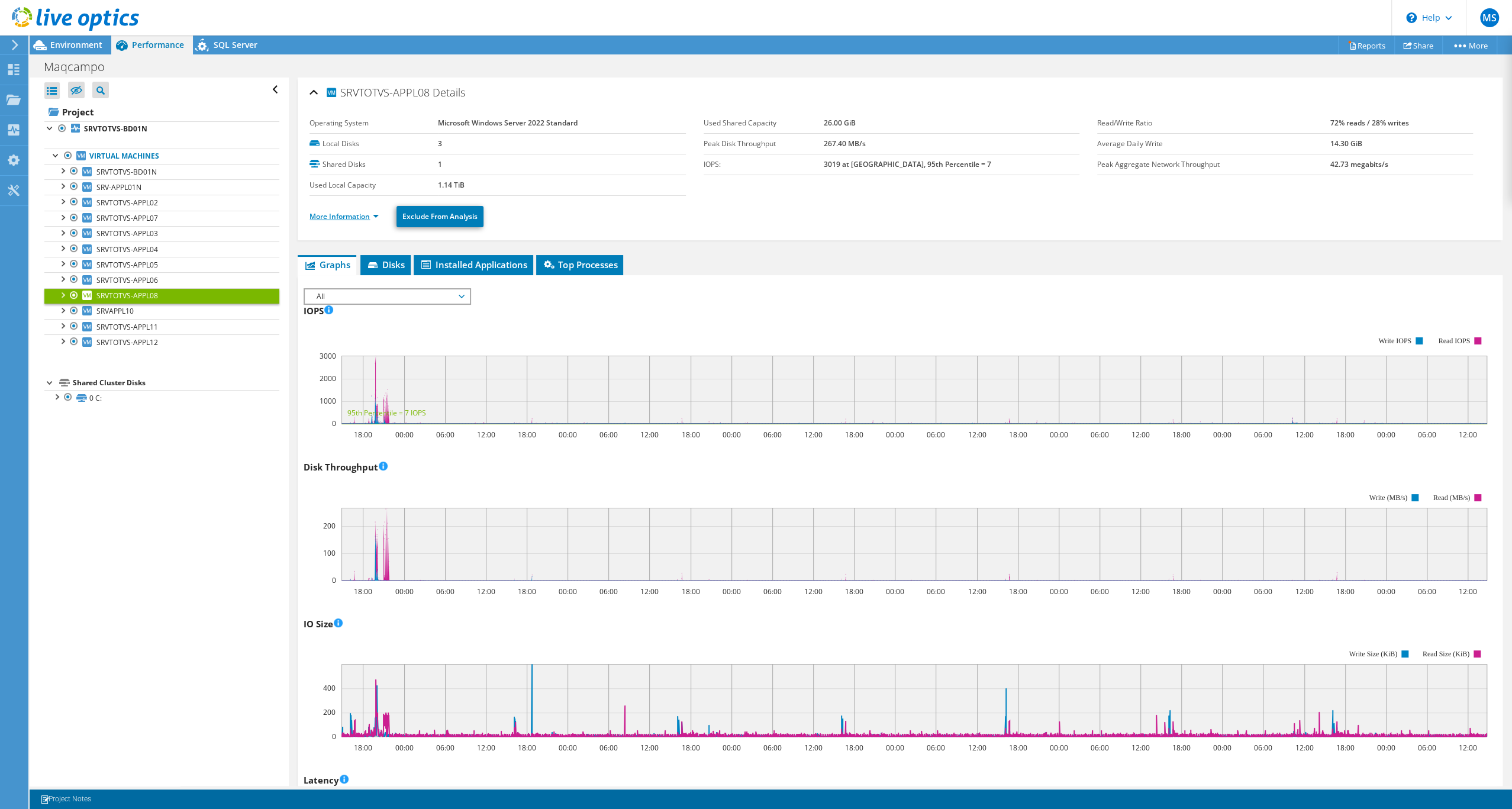
click at [379, 221] on link "More Information" at bounding box center [344, 216] width 69 height 10
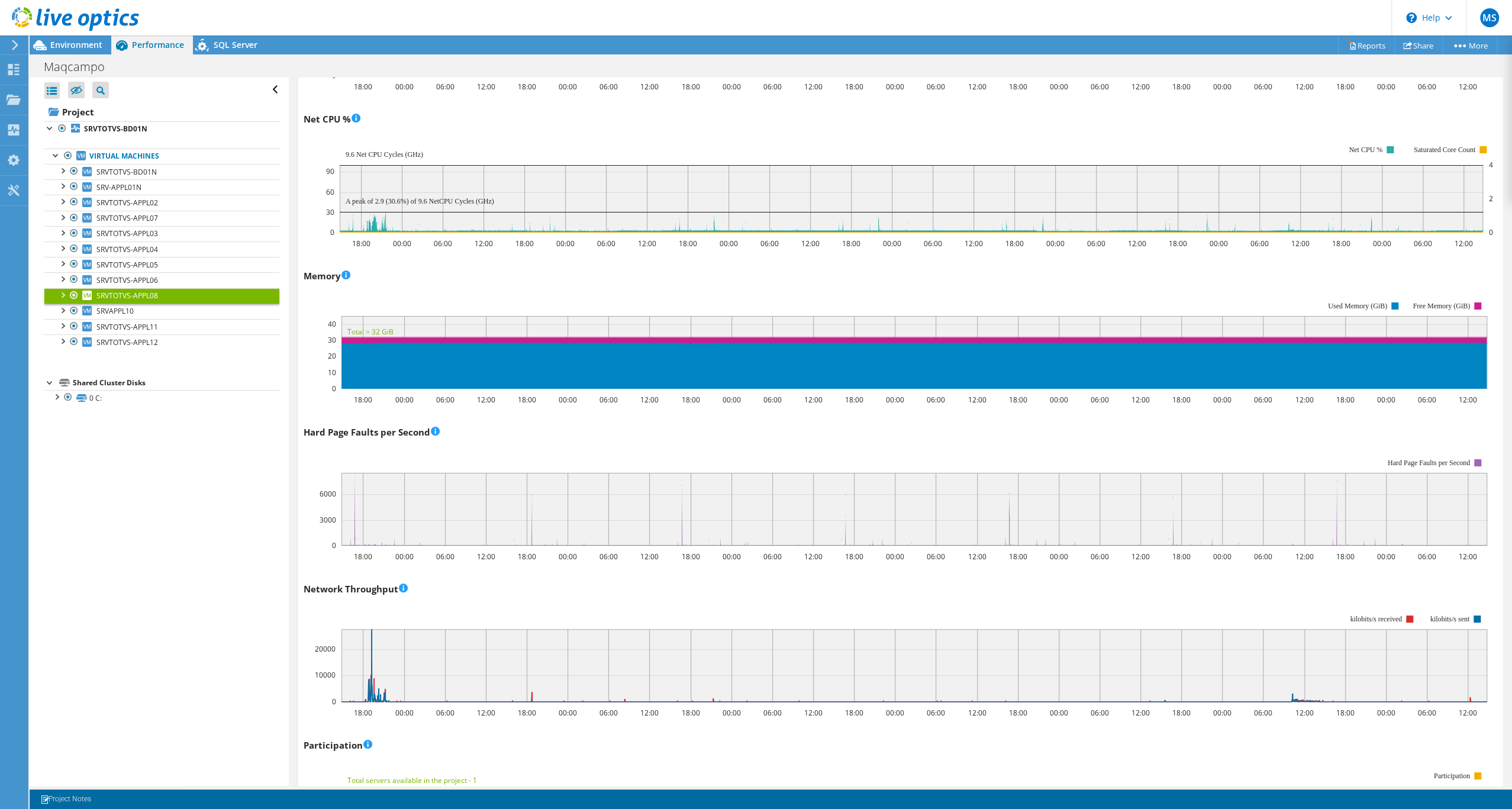
scroll to position [1521, 0]
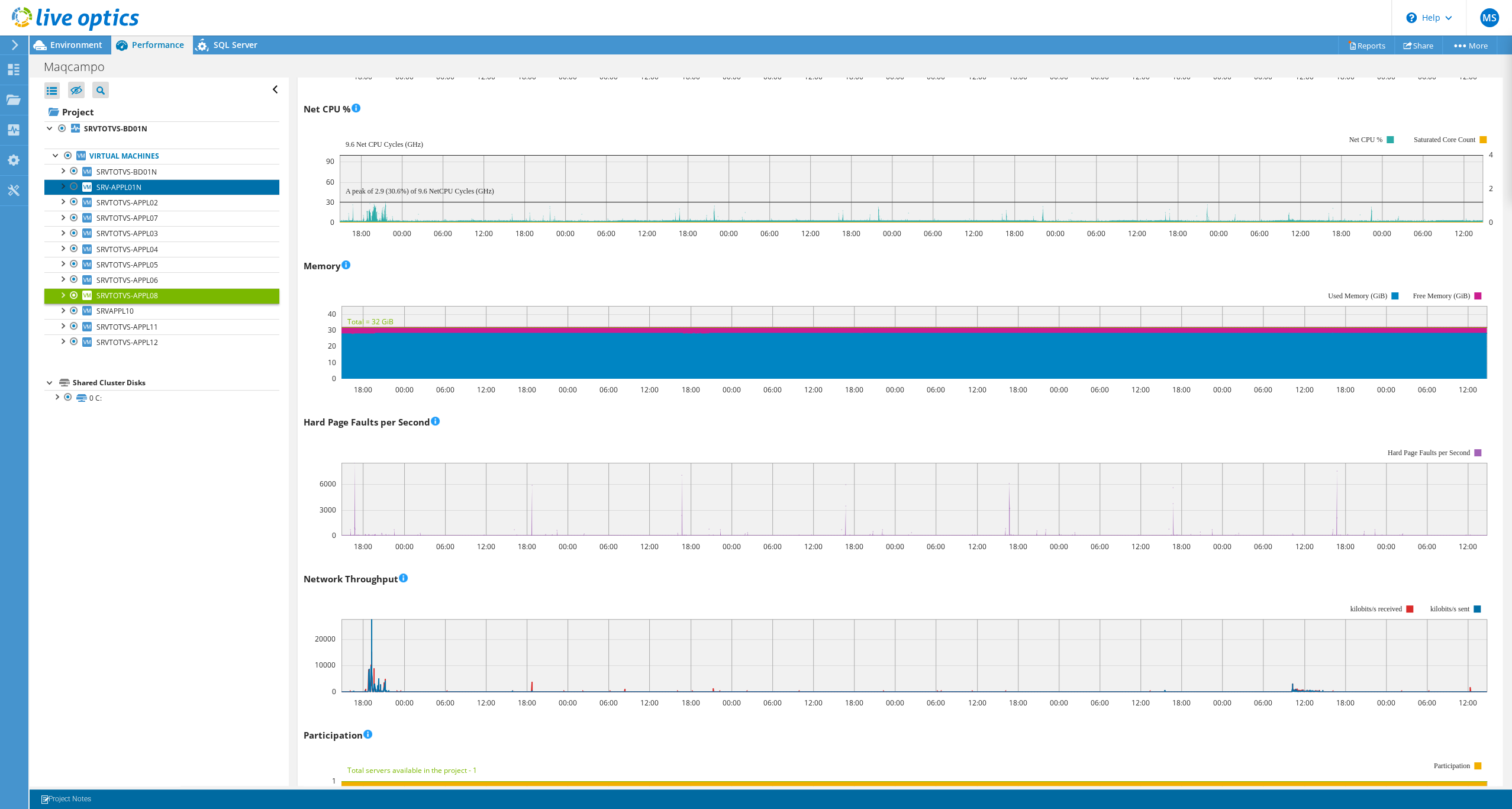
click at [138, 192] on span "SRV-APPL01N" at bounding box center [119, 187] width 45 height 10
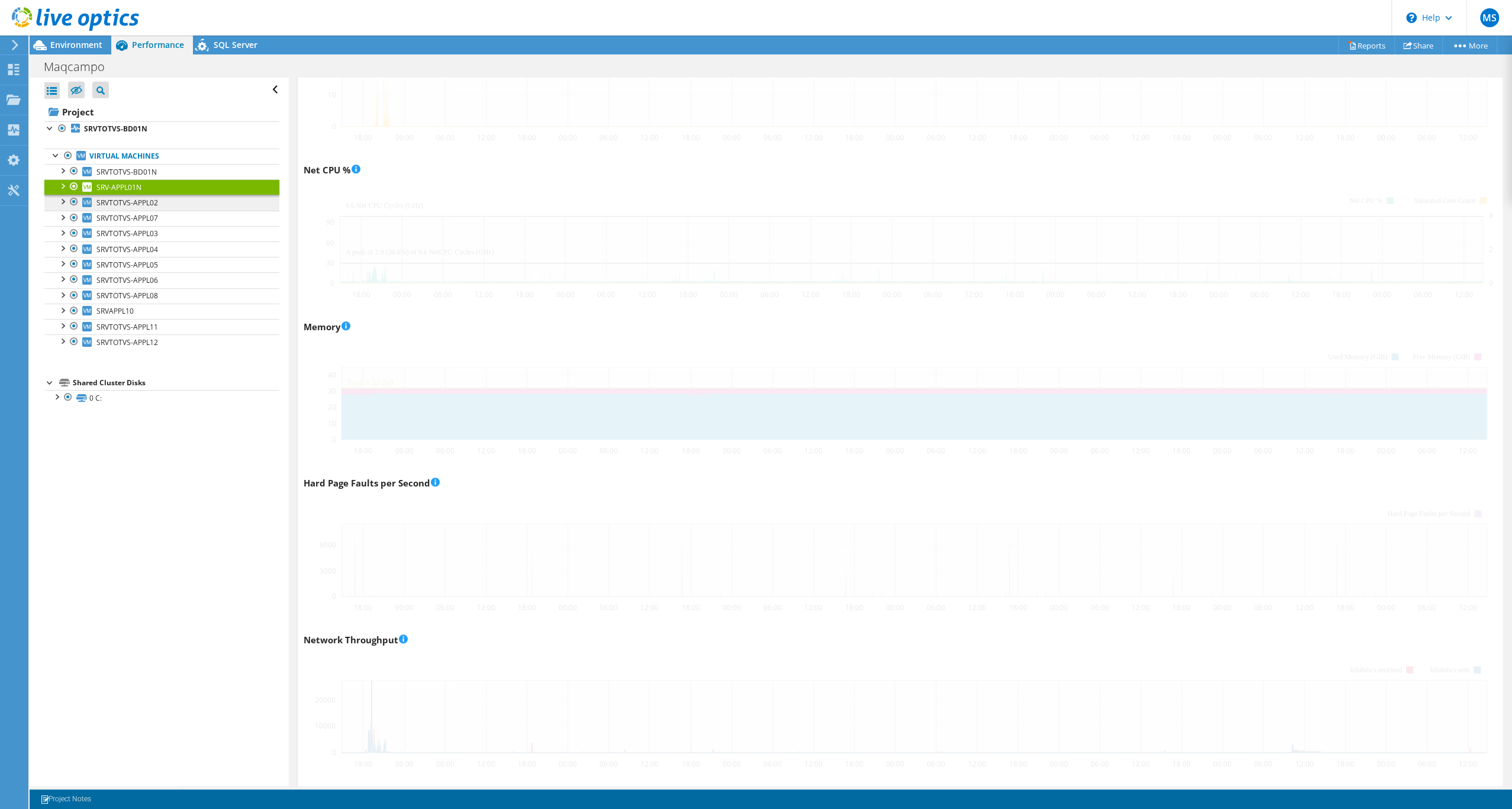
scroll to position [923, 0]
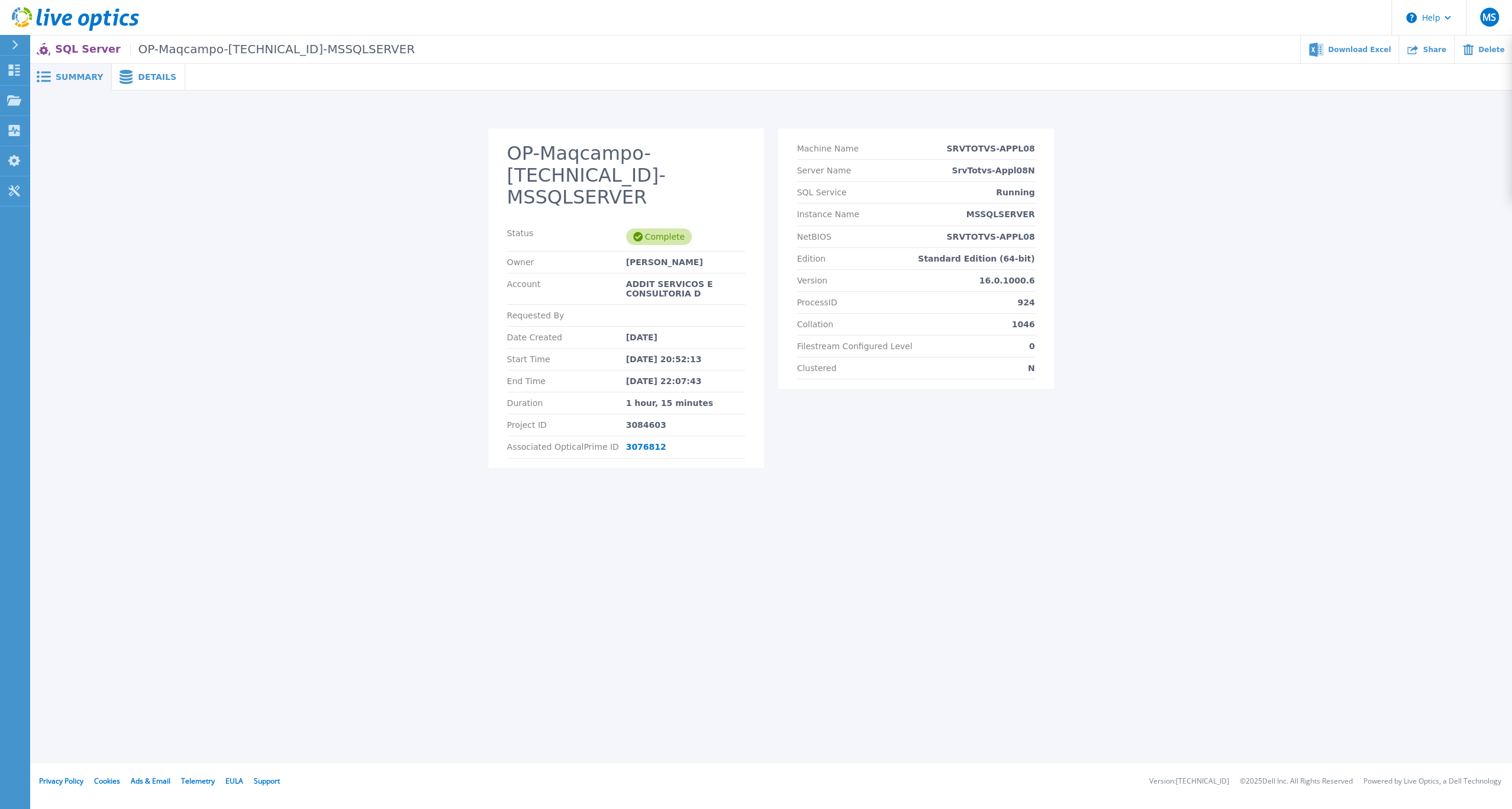
click at [1146, 310] on div "OP-Maqcampo-10.12.48.13-MSSQLSERVER Status Complete Owner Marcos Silva Account …" at bounding box center [770, 305] width 1460 height 353
click at [156, 81] on span "Details" at bounding box center [157, 77] width 39 height 8
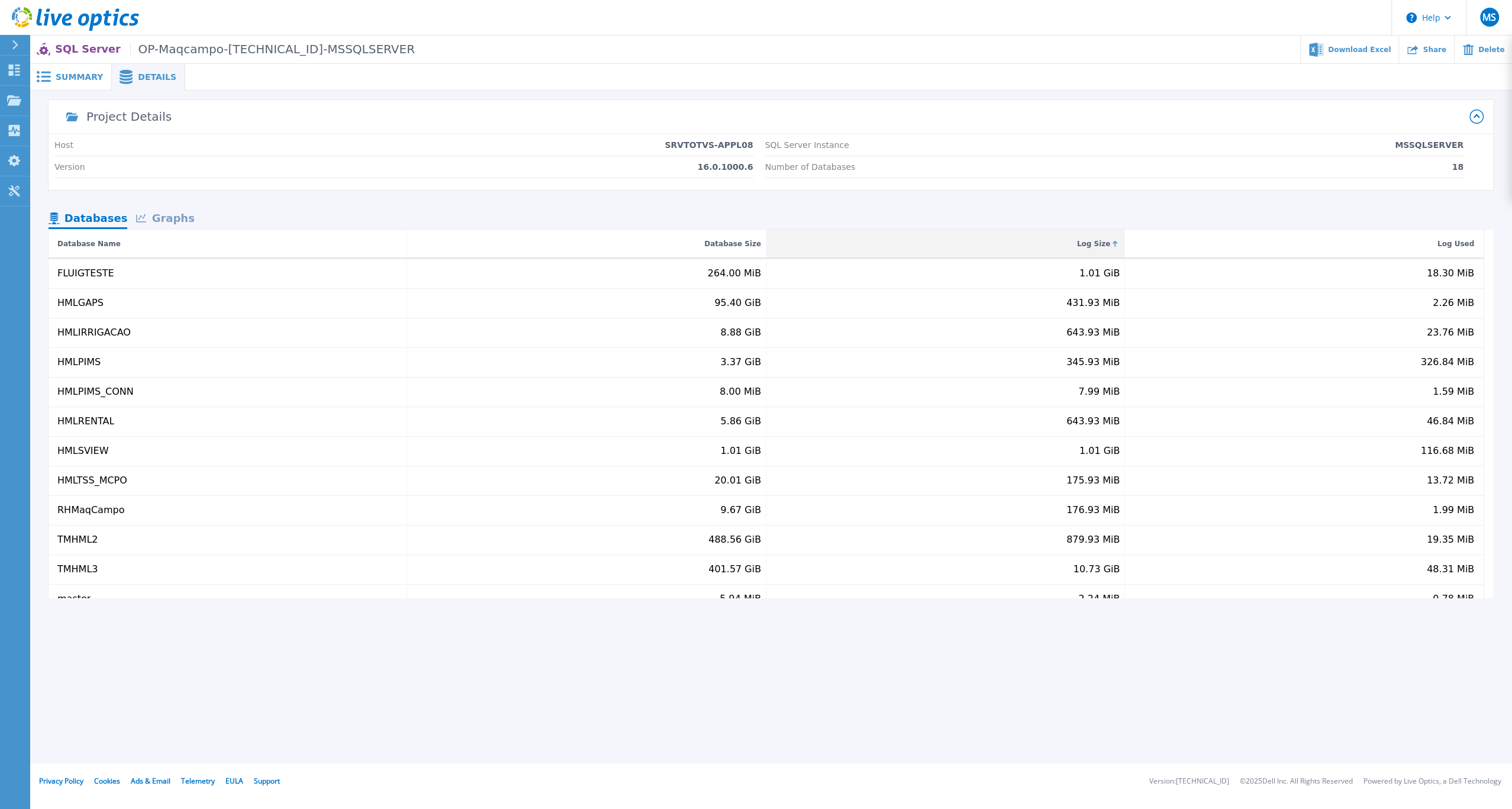
click at [1107, 251] on div "Log Size" at bounding box center [1094, 244] width 34 height 14
click at [1108, 251] on div "Log Size" at bounding box center [1094, 244] width 34 height 14
click at [185, 229] on div "Graphs" at bounding box center [165, 219] width 76 height 21
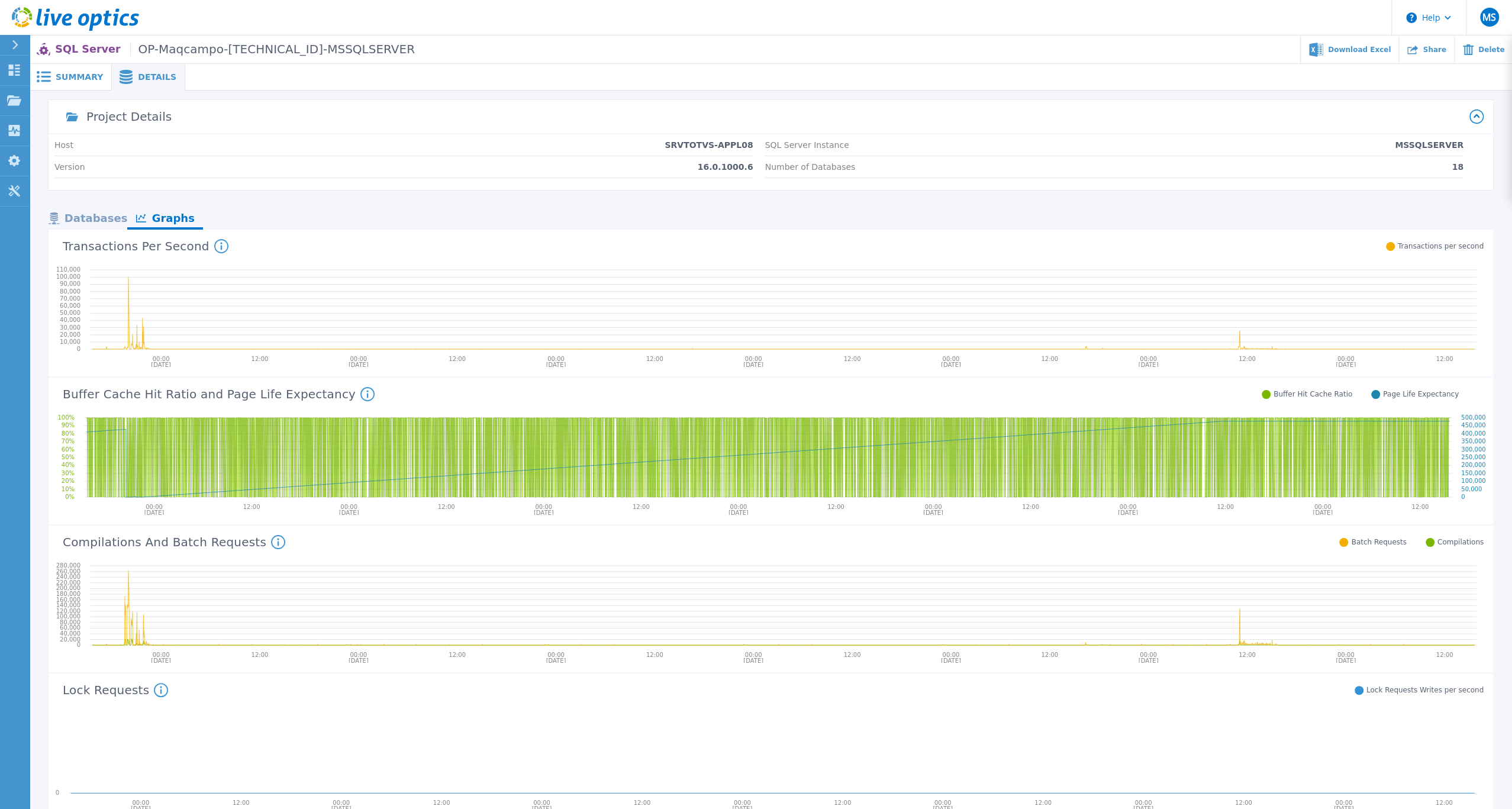
click at [68, 91] on div "Summary" at bounding box center [71, 77] width 83 height 26
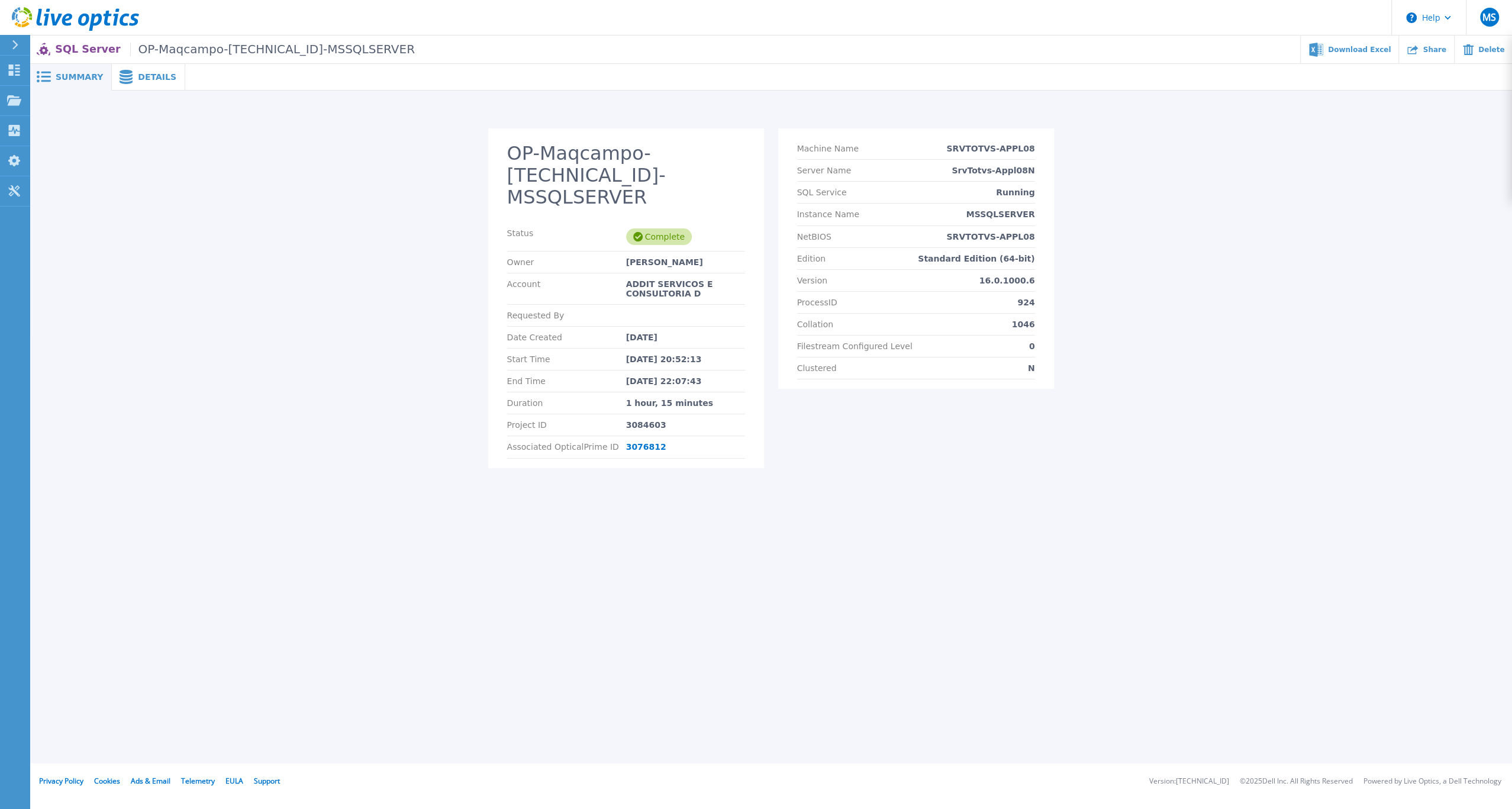
click at [130, 91] on div "Details" at bounding box center [148, 77] width 73 height 26
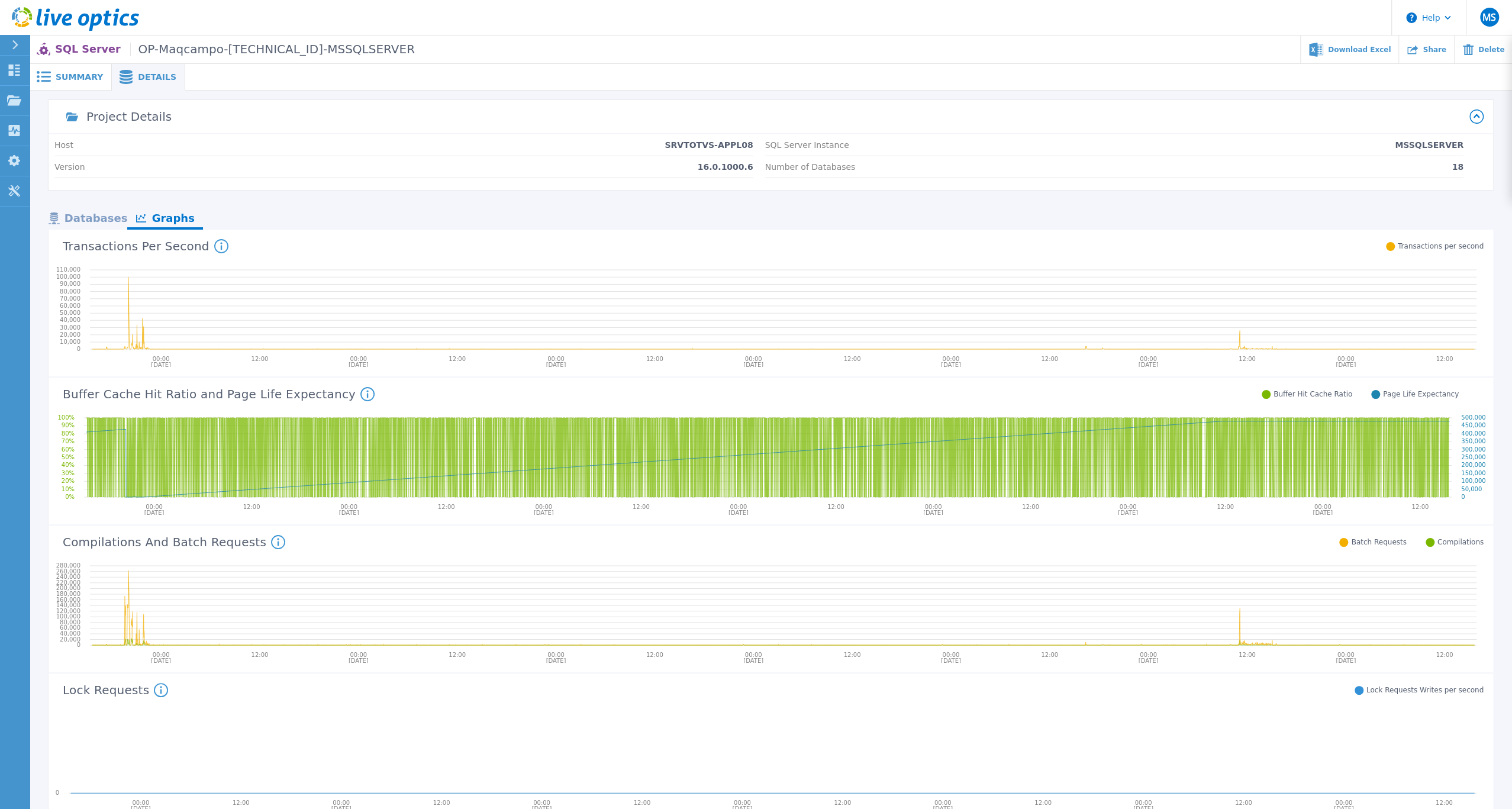
click at [110, 229] on div "Databases" at bounding box center [87, 219] width 78 height 21
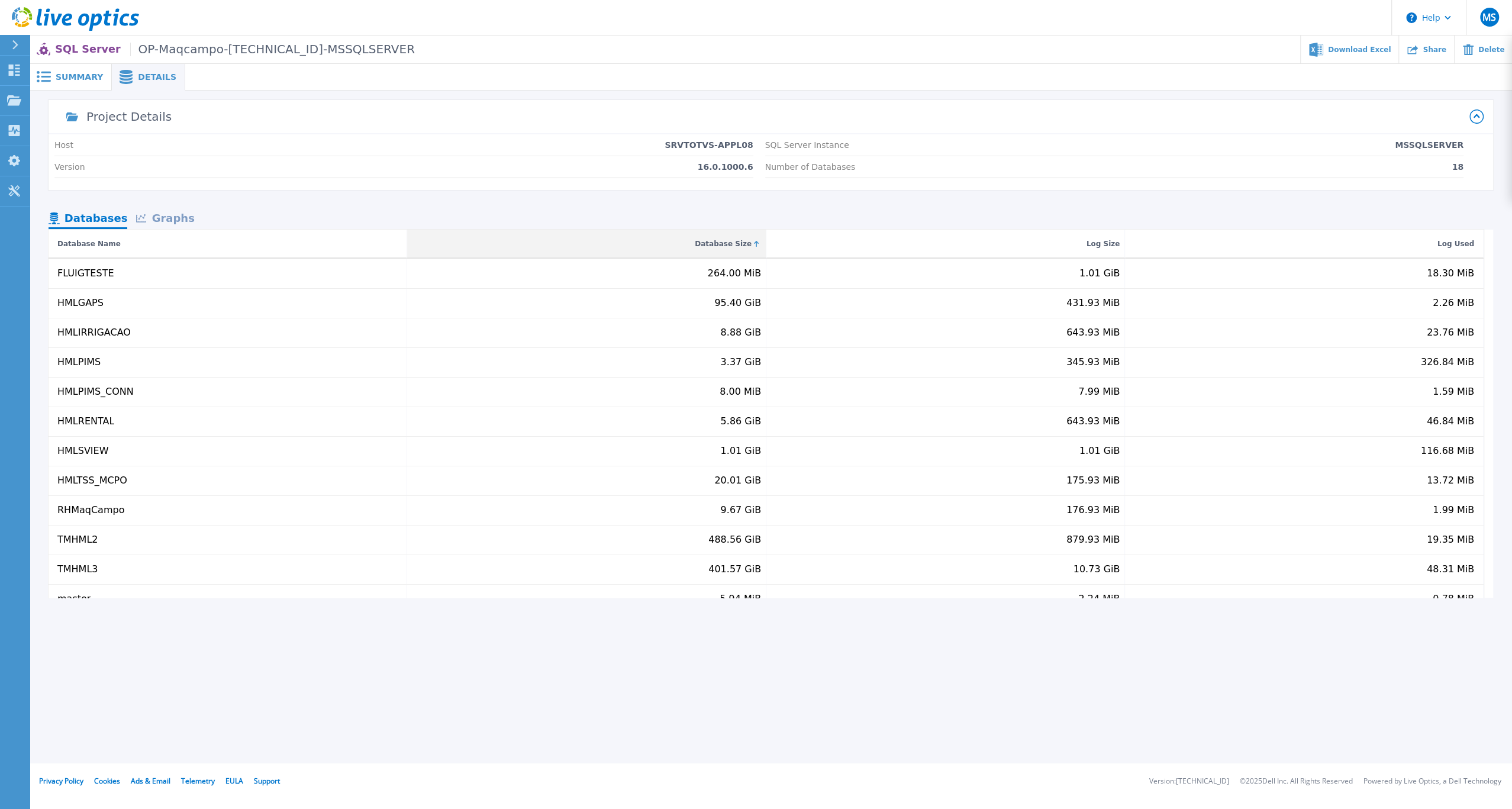
click at [741, 251] on div "Database Size" at bounding box center [723, 244] width 57 height 14
click at [743, 251] on div "Database Size" at bounding box center [723, 244] width 57 height 14
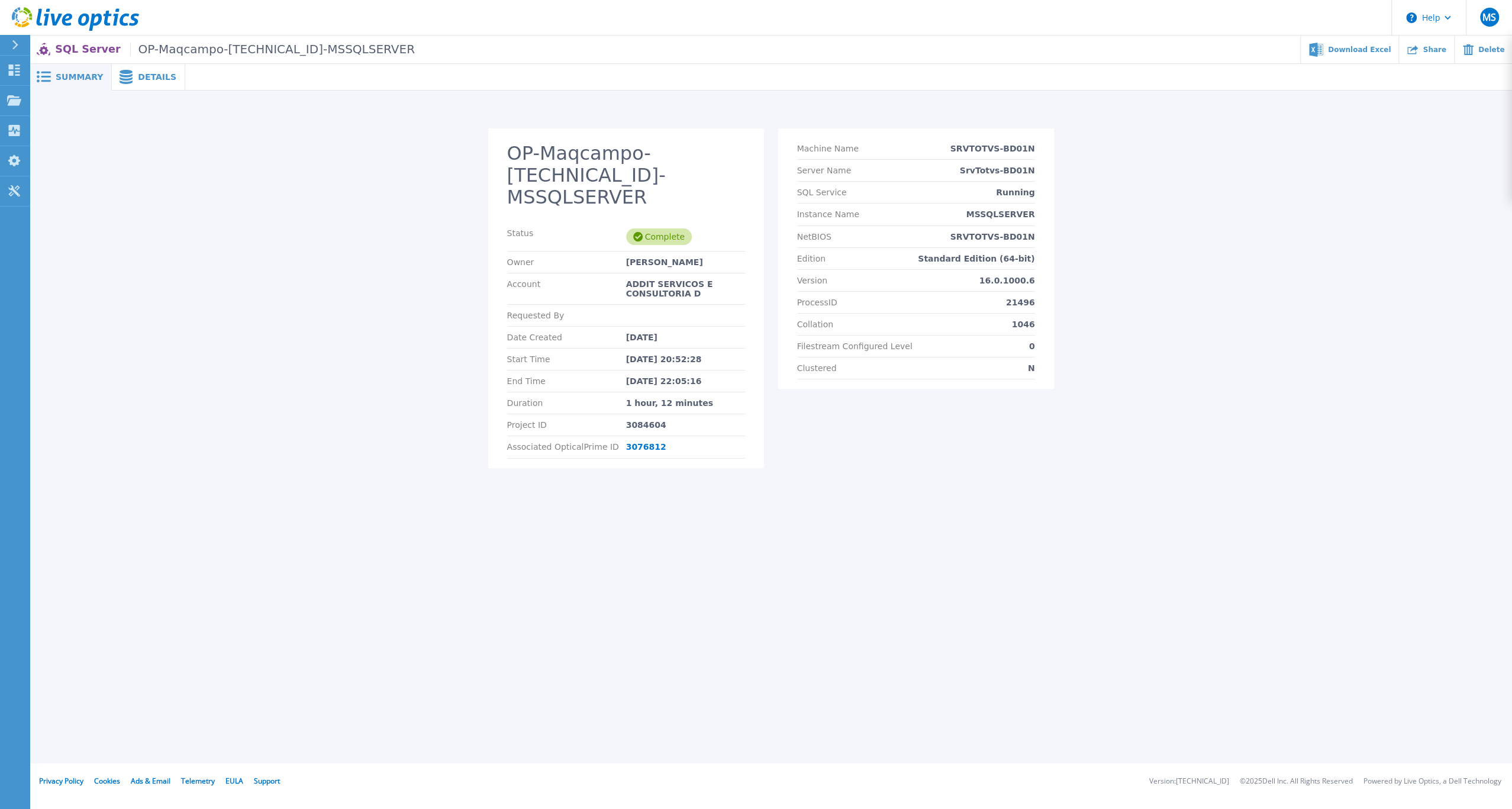
click at [151, 91] on div "Details" at bounding box center [148, 77] width 73 height 26
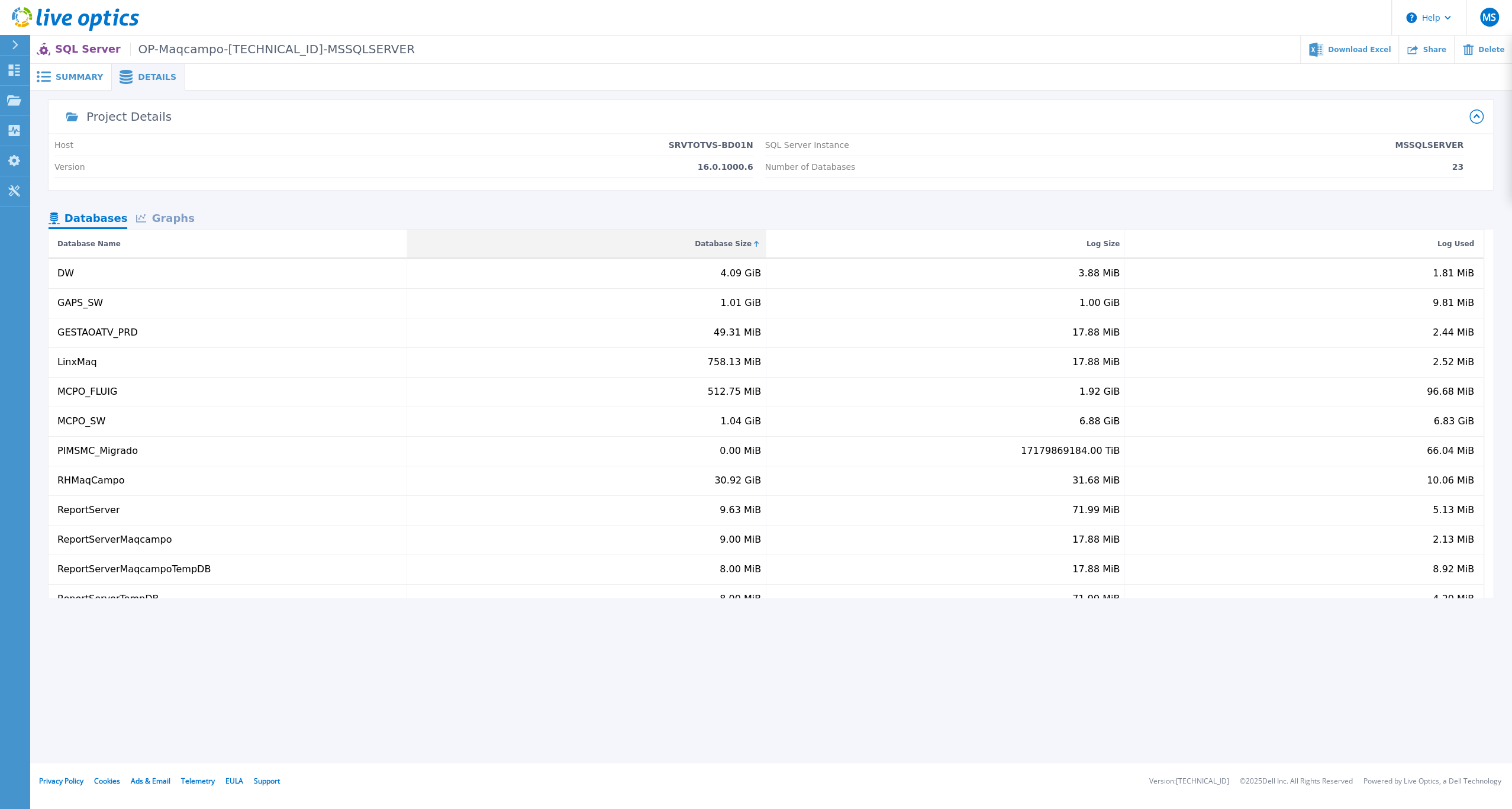
click at [737, 251] on div "Database Size" at bounding box center [723, 244] width 57 height 14
click at [740, 251] on div "Database Size" at bounding box center [723, 244] width 57 height 14
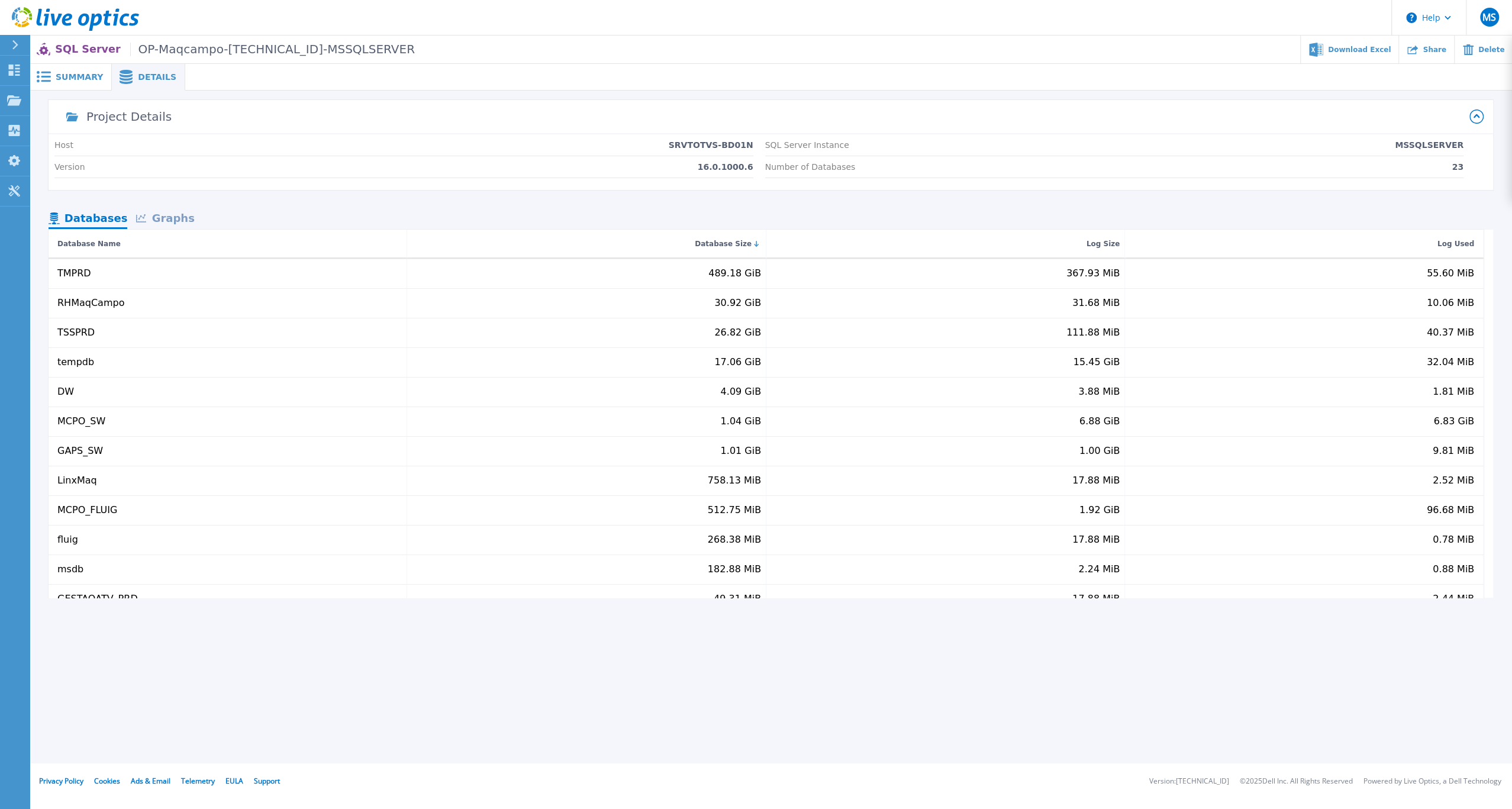
click at [178, 229] on div "Graphs" at bounding box center [165, 219] width 76 height 21
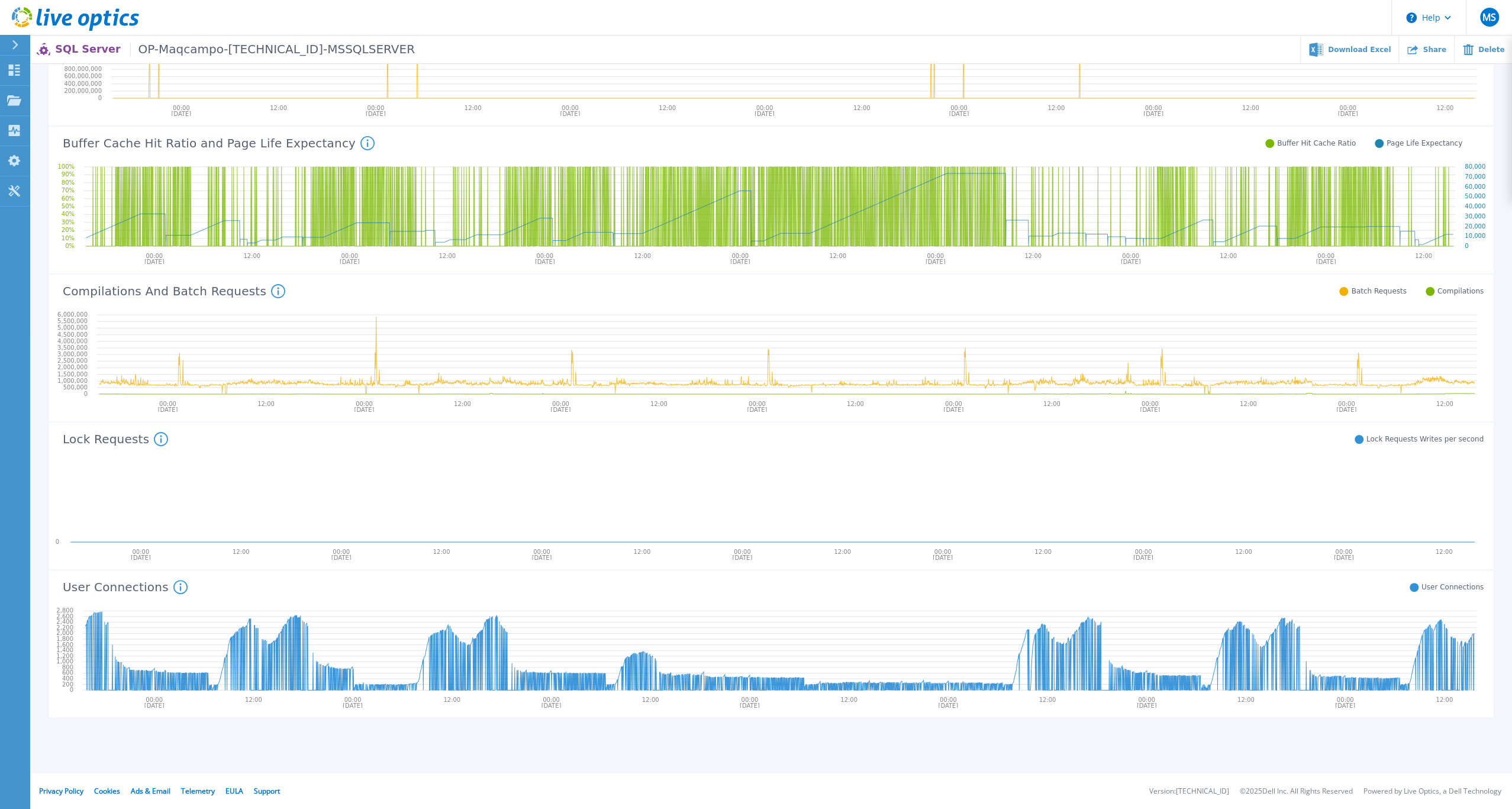
scroll to position [360, 0]
click at [298, 570] on div "User Connections This metric represents the number of users connected to your S…" at bounding box center [766, 585] width 1434 height 31
click at [185, 400] on icon at bounding box center [787, 352] width 1393 height 95
click at [286, 298] on icon at bounding box center [277, 291] width 14 height 14
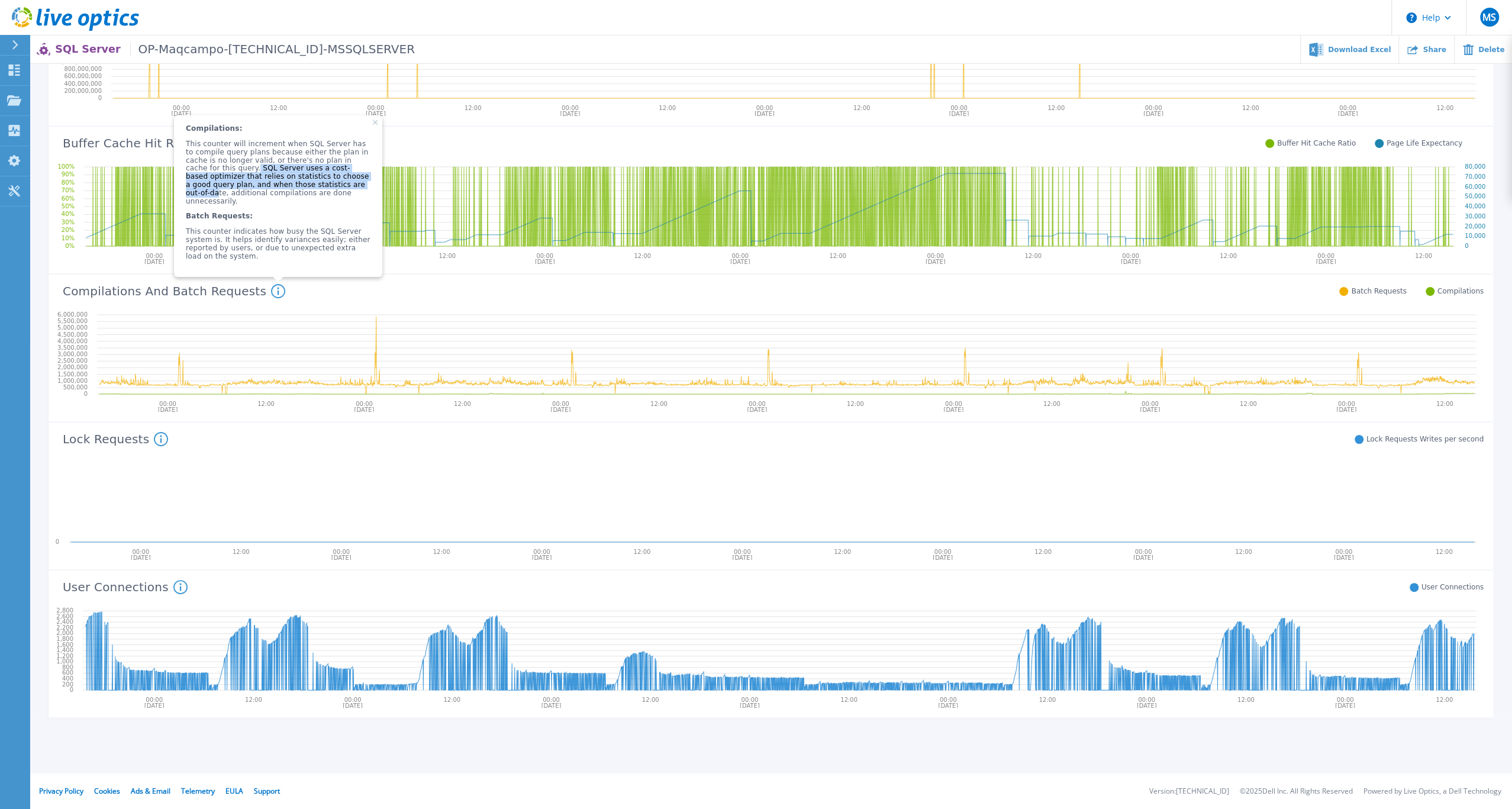
drag, startPoint x: 322, startPoint y: 232, endPoint x: 344, endPoint y: 252, distance: 29.7
click at [344, 206] on p "This counter will increment when SQL Server has to compile query plans because …" at bounding box center [278, 173] width 185 height 65
click at [258, 260] on p "This counter indicates how busy the SQL Server system is. It helps identify var…" at bounding box center [278, 244] width 185 height 32
drag, startPoint x: 189, startPoint y: 287, endPoint x: 398, endPoint y: 289, distance: 209.0
click at [371, 260] on p "This counter indicates how busy the SQL Server system is. It helps identify var…" at bounding box center [278, 244] width 185 height 32
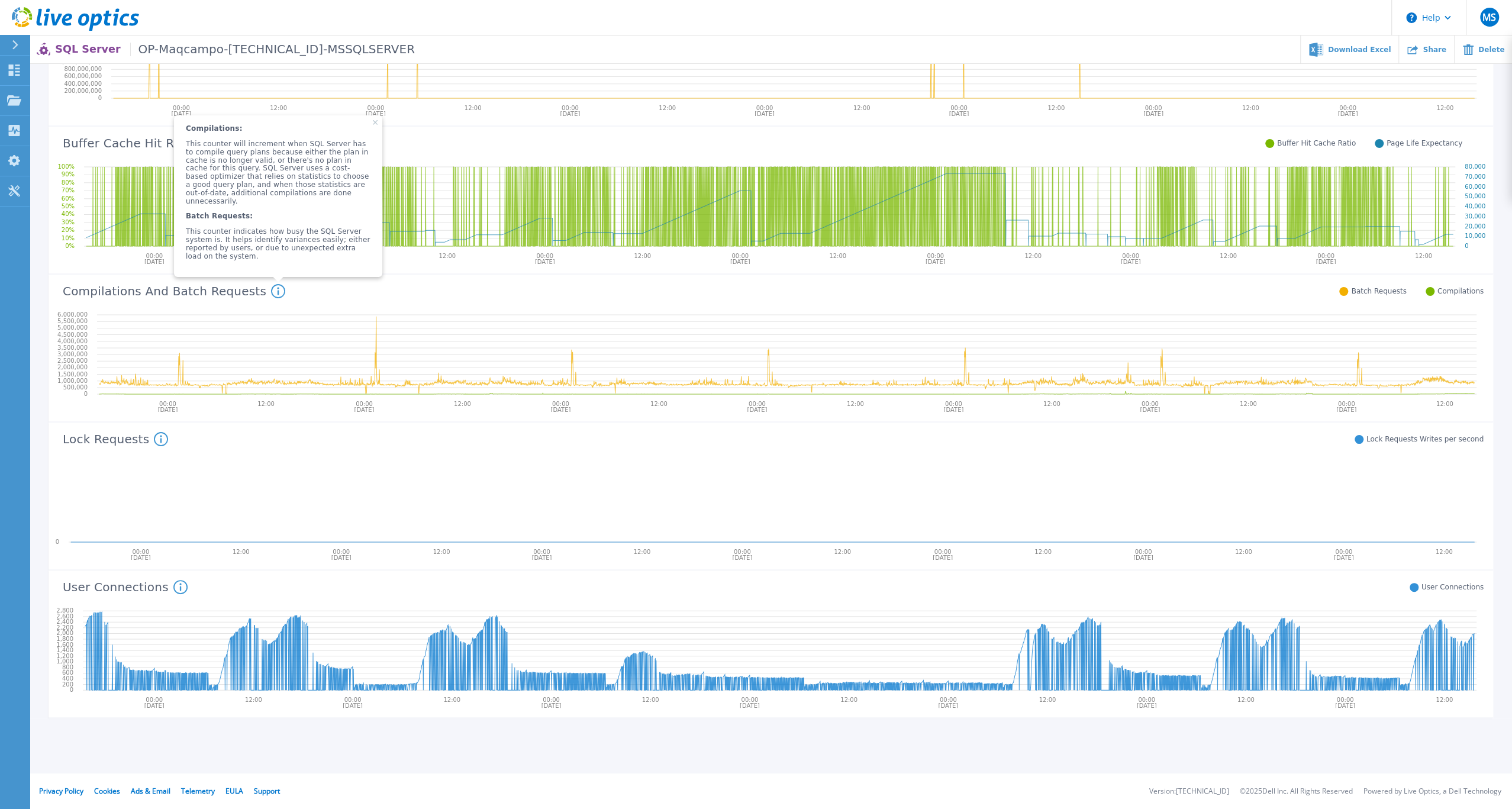
drag, startPoint x: 487, startPoint y: 310, endPoint x: 524, endPoint y: 373, distance: 73.1
click at [488, 275] on div "0 04:02:50 10/02/2025 10/03/2025 10/04/2025 10/05/2025 10/06/2025 10/07/2025 10…" at bounding box center [771, 200] width 1444 height 148
click at [382, 192] on span "Compilations: This counter will increment when SQL Server has to compile query …" at bounding box center [278, 196] width 208 height 162
click at [382, 195] on span "Compilations: This counter will increment when SQL Server has to compile query …" at bounding box center [278, 196] width 208 height 162
click at [377, 125] on icon at bounding box center [376, 123] width 5 height 5
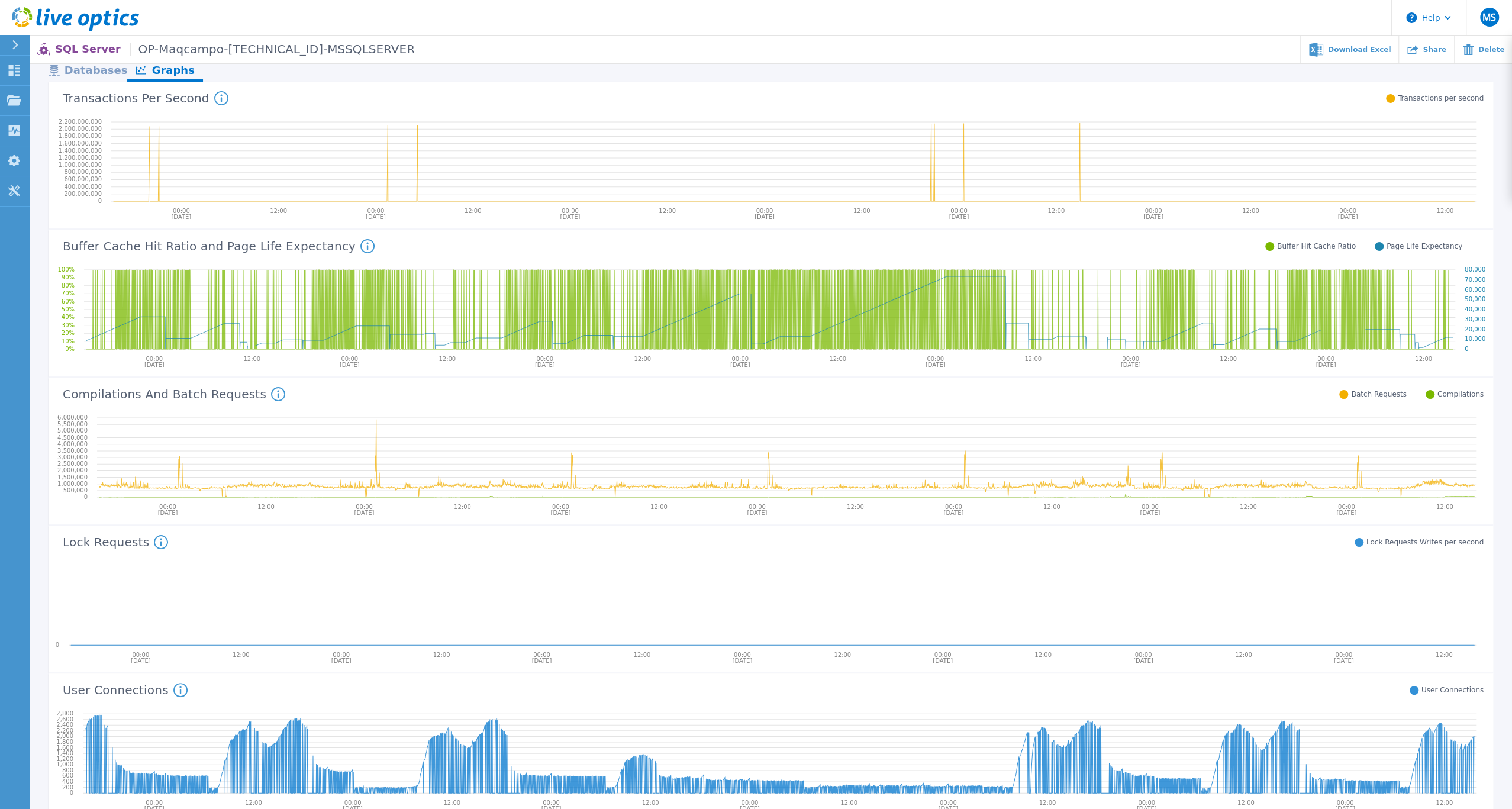
scroll to position [0, 0]
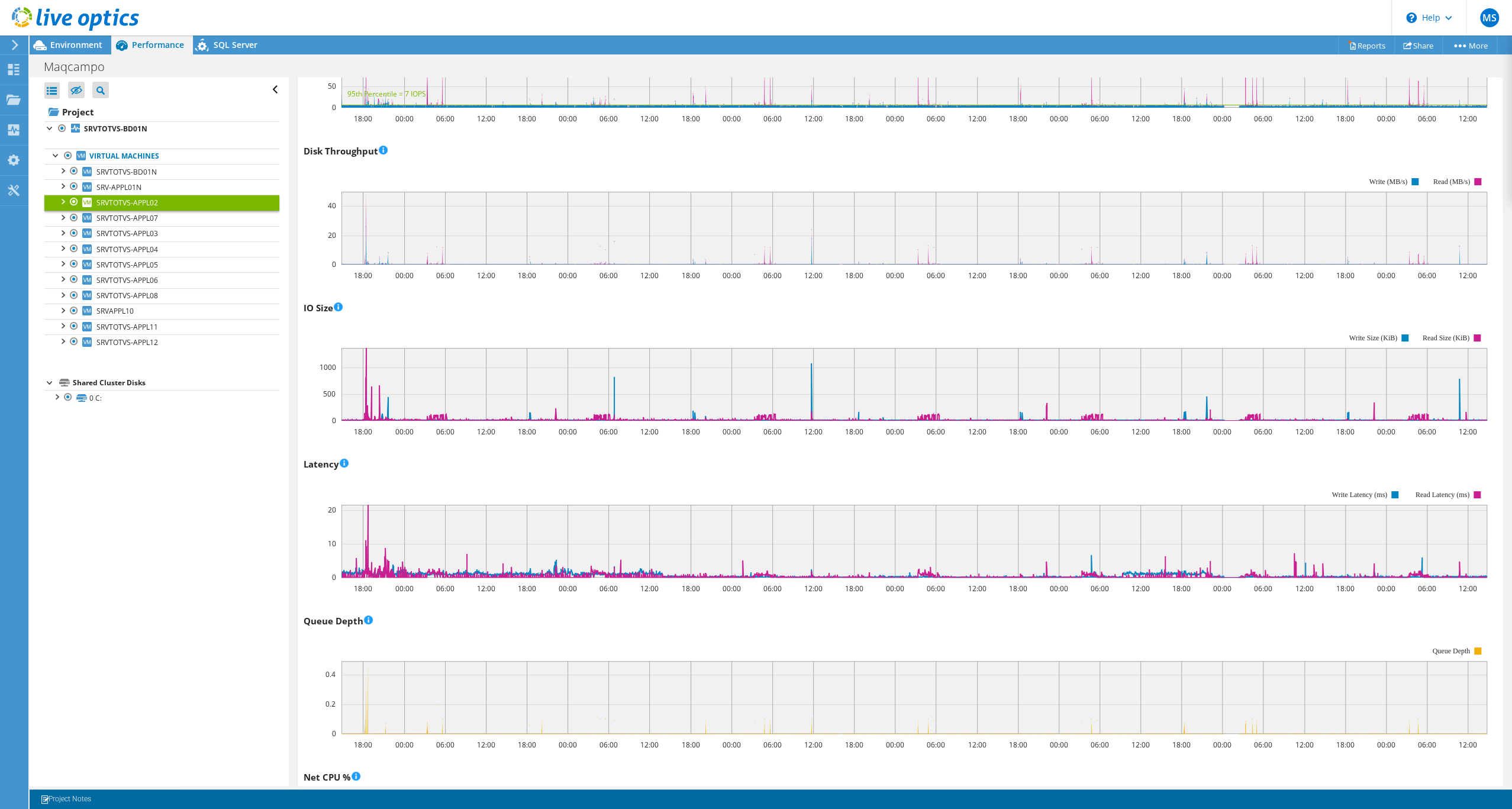
scroll to position [339, 0]
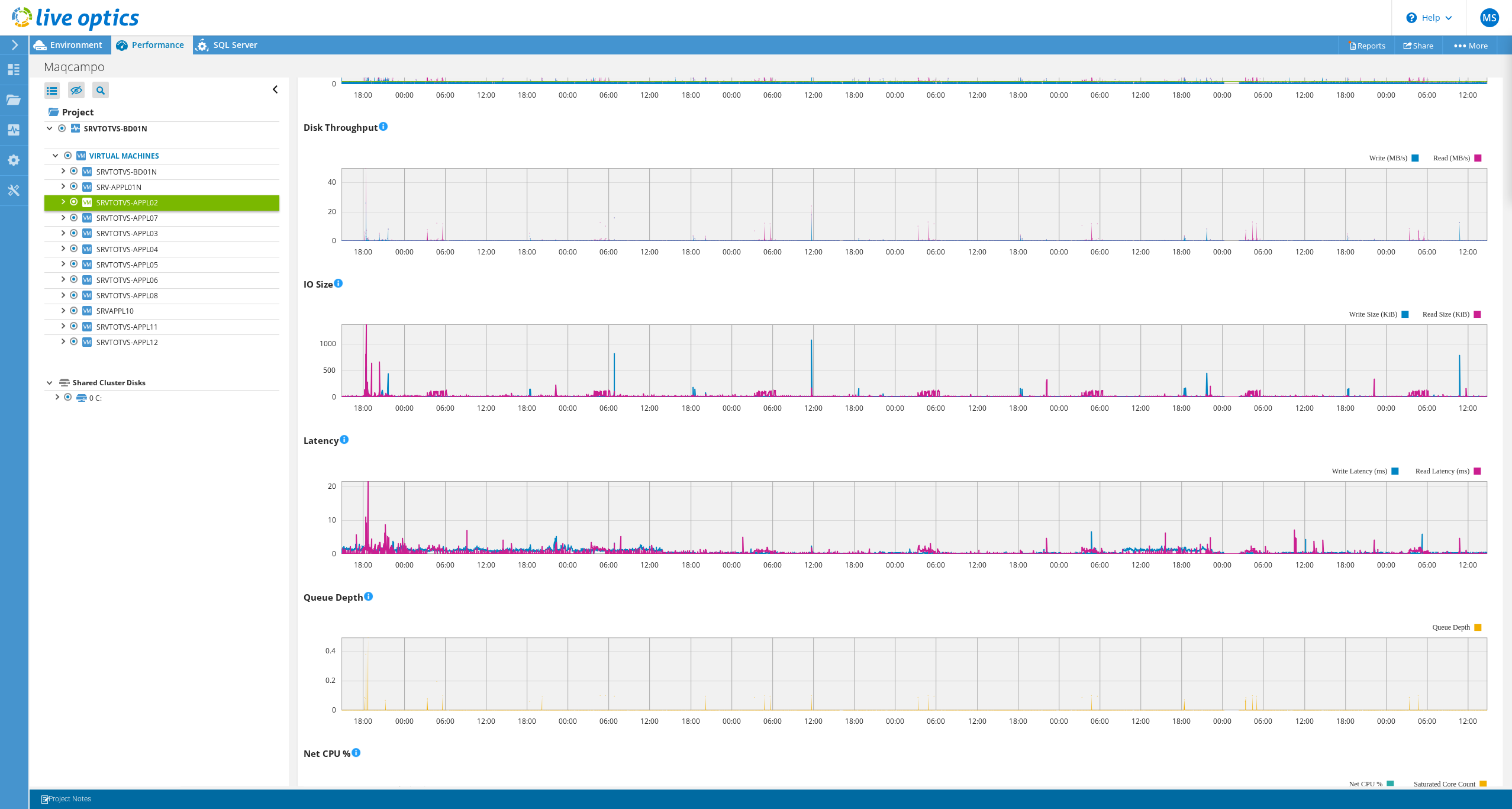
click at [626, 532] on rect at bounding box center [895, 510] width 1184 height 118
click at [602, 665] on div "IOPS 18:00 00:00 06:00 12:00 18:00 00:00 06:00 12:00 18:00 00:00 06:00 12:00 18…" at bounding box center [900, 735] width 1193 height 1548
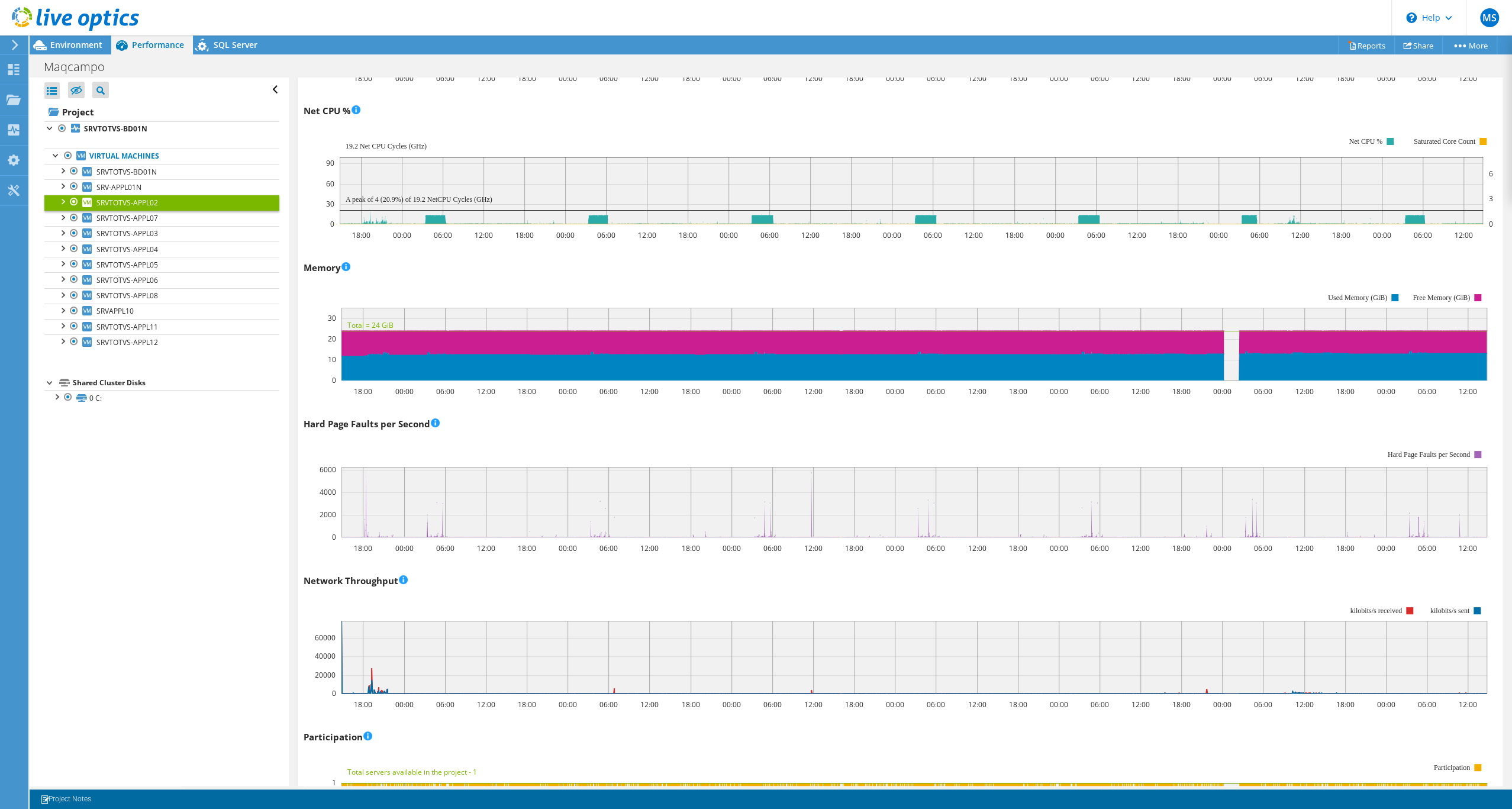
scroll to position [1027, 0]
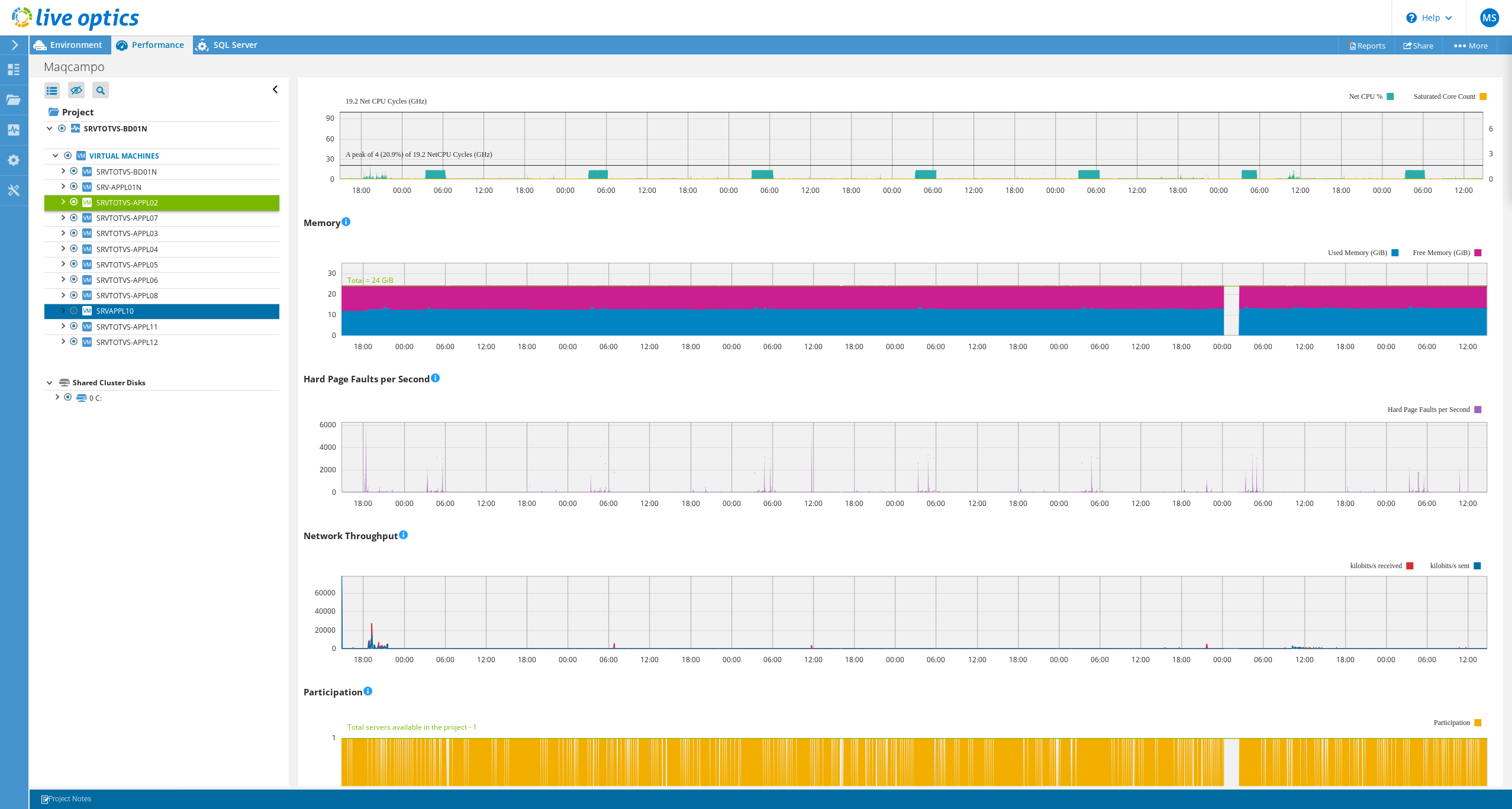
click at [134, 316] on span "SRVAPPL10" at bounding box center [115, 311] width 37 height 10
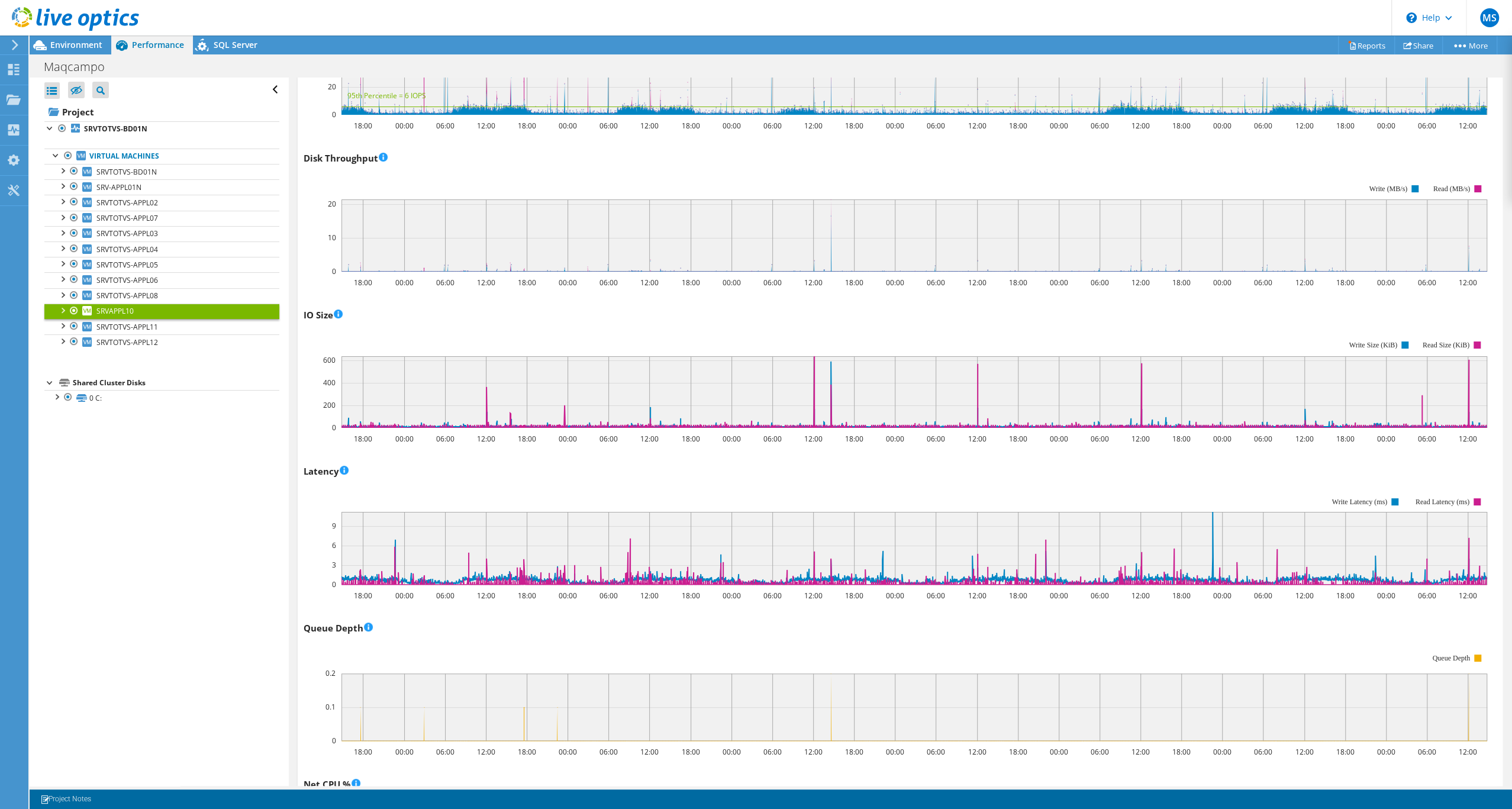
scroll to position [0, 0]
